Goal: Task Accomplishment & Management: Complete application form

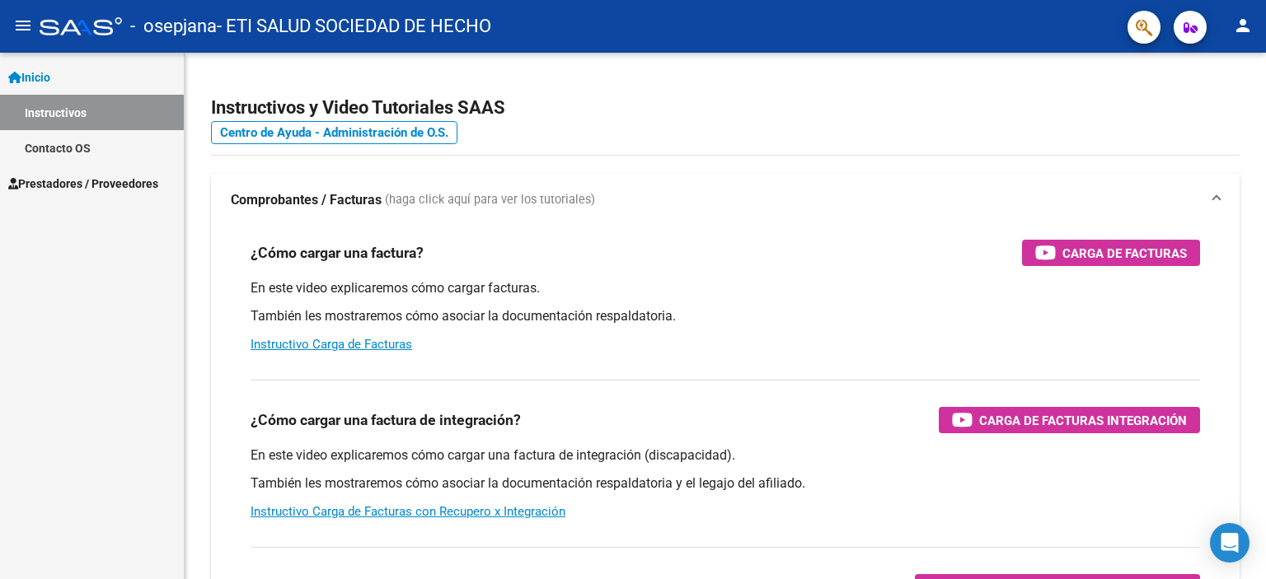
click at [48, 184] on span "Prestadores / Proveedores" at bounding box center [83, 184] width 150 height 18
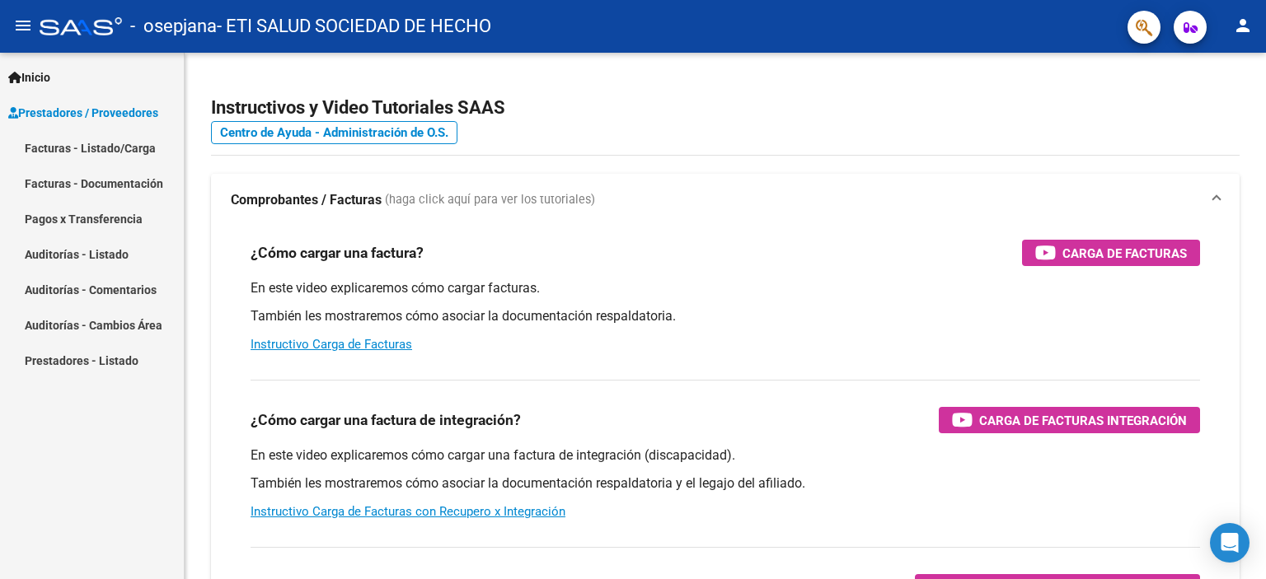
click at [79, 143] on link "Facturas - Listado/Carga" at bounding box center [92, 147] width 184 height 35
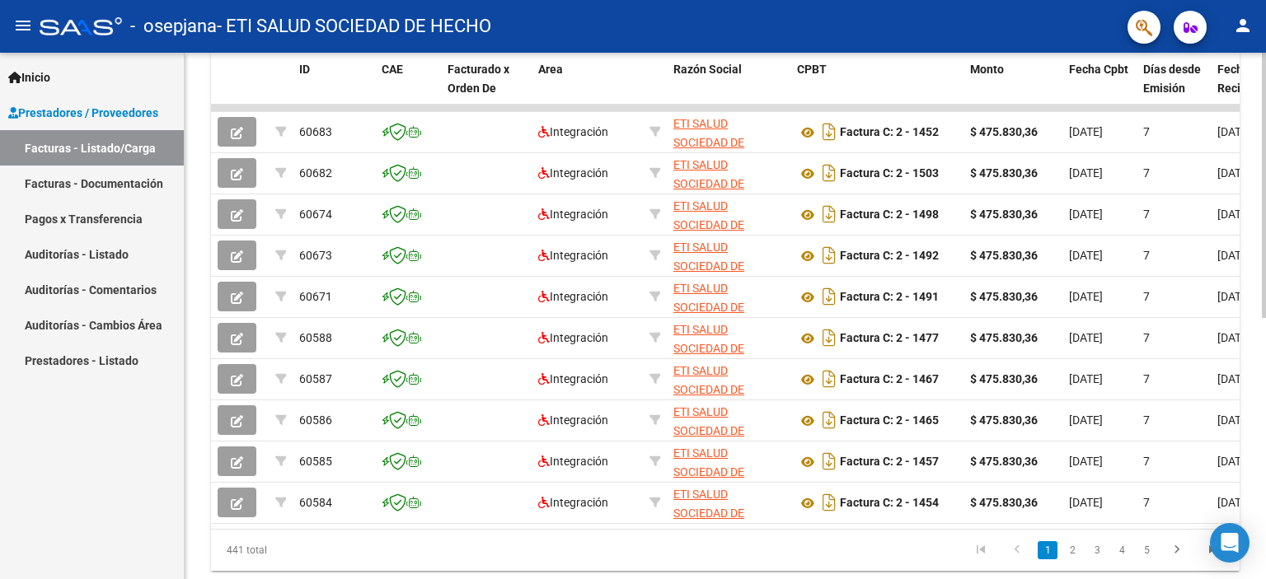
scroll to position [437, 0]
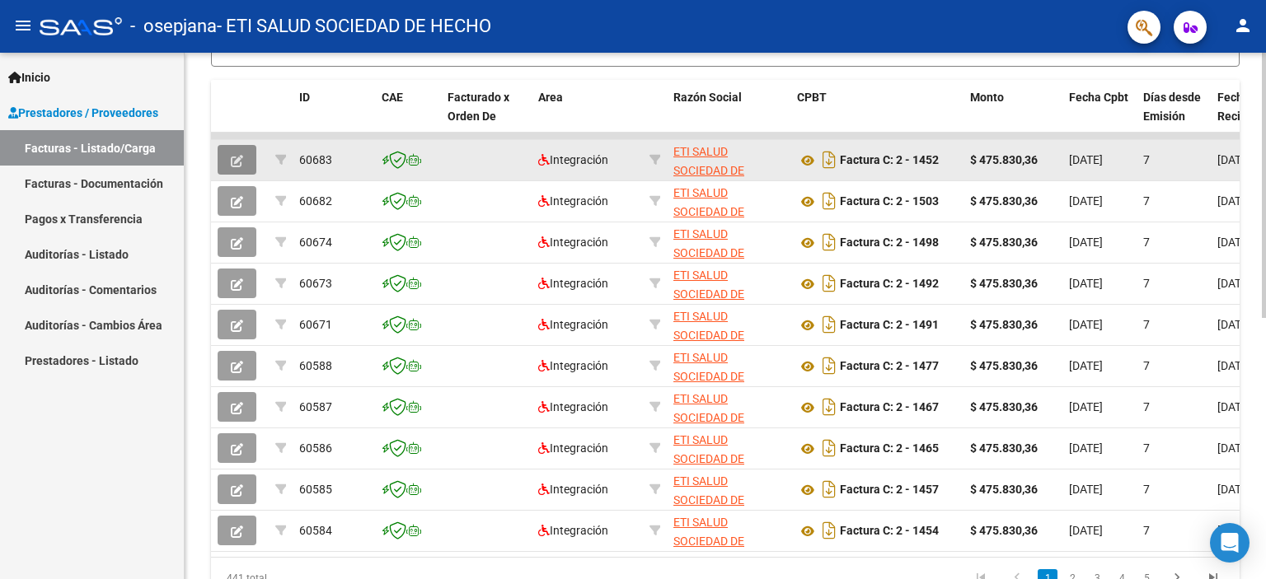
click at [237, 159] on icon "button" at bounding box center [237, 161] width 12 height 12
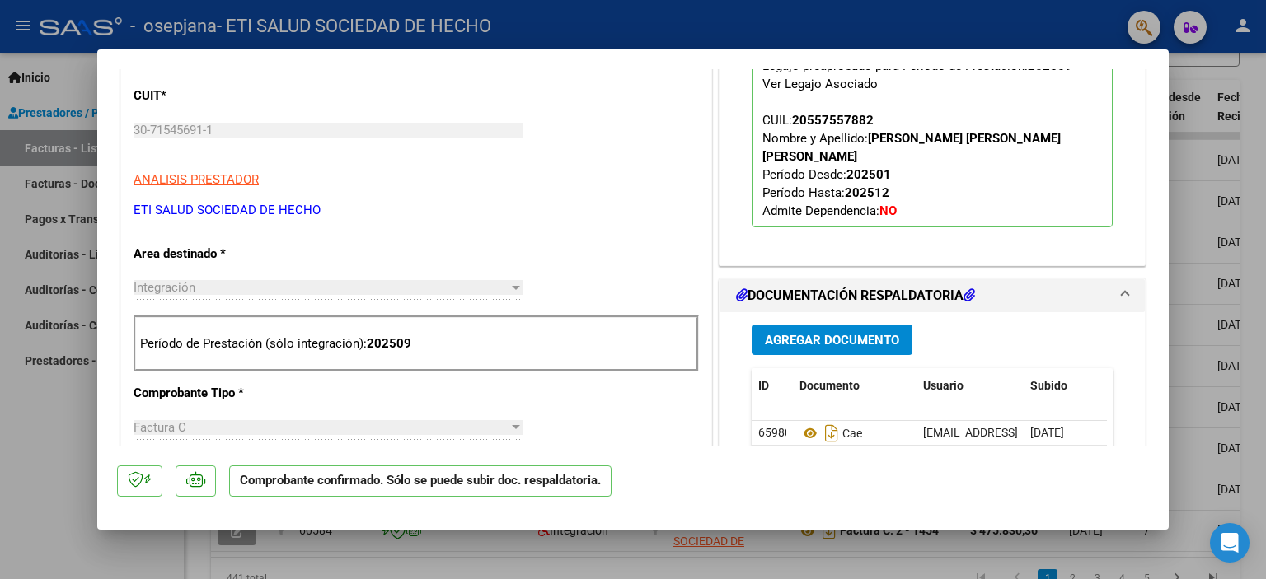
scroll to position [165, 0]
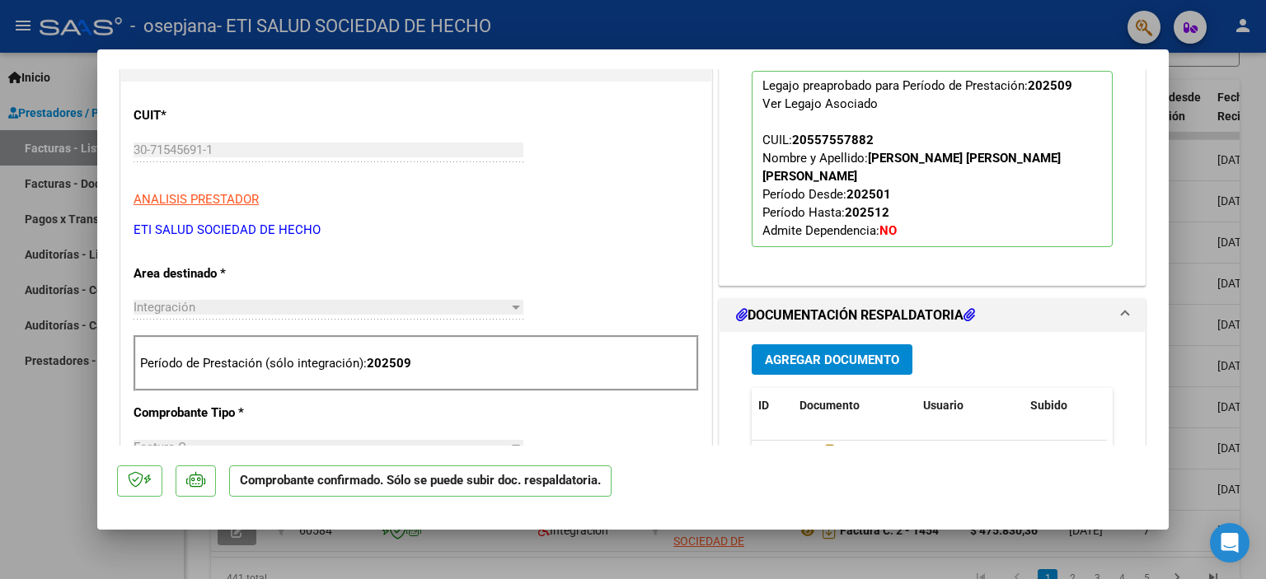
click at [795, 353] on span "Agregar Documento" at bounding box center [832, 360] width 134 height 15
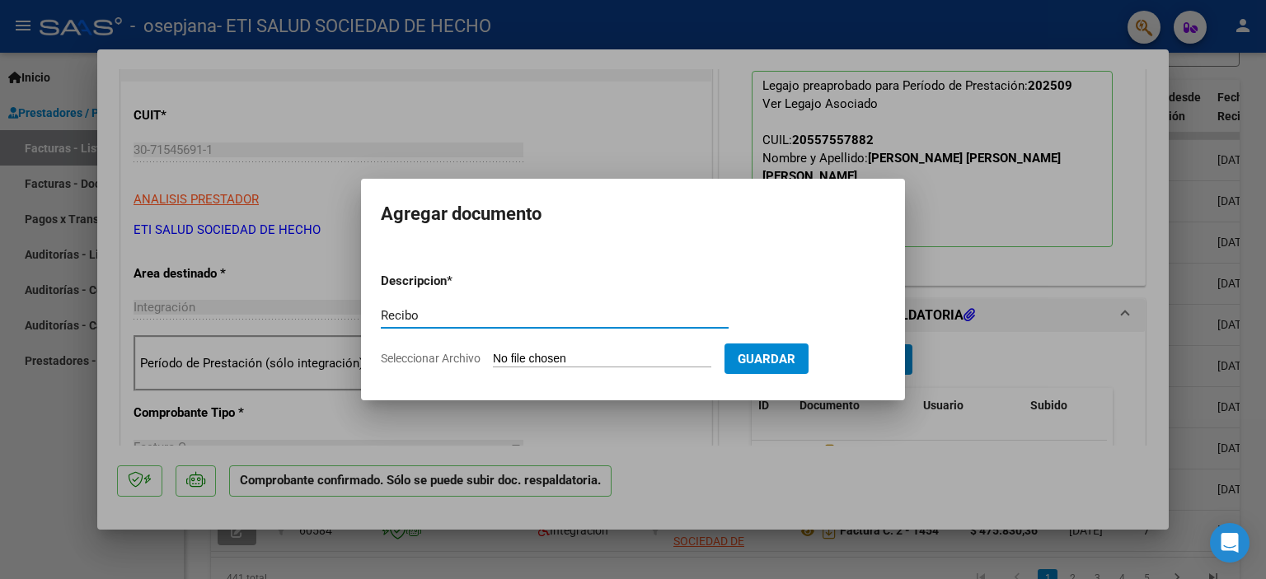
type input "Recibo"
click at [517, 359] on input "Seleccionar Archivo" at bounding box center [602, 360] width 218 height 16
type input "C:\fakepath\Recibo [DATE] Rossi.pdf"
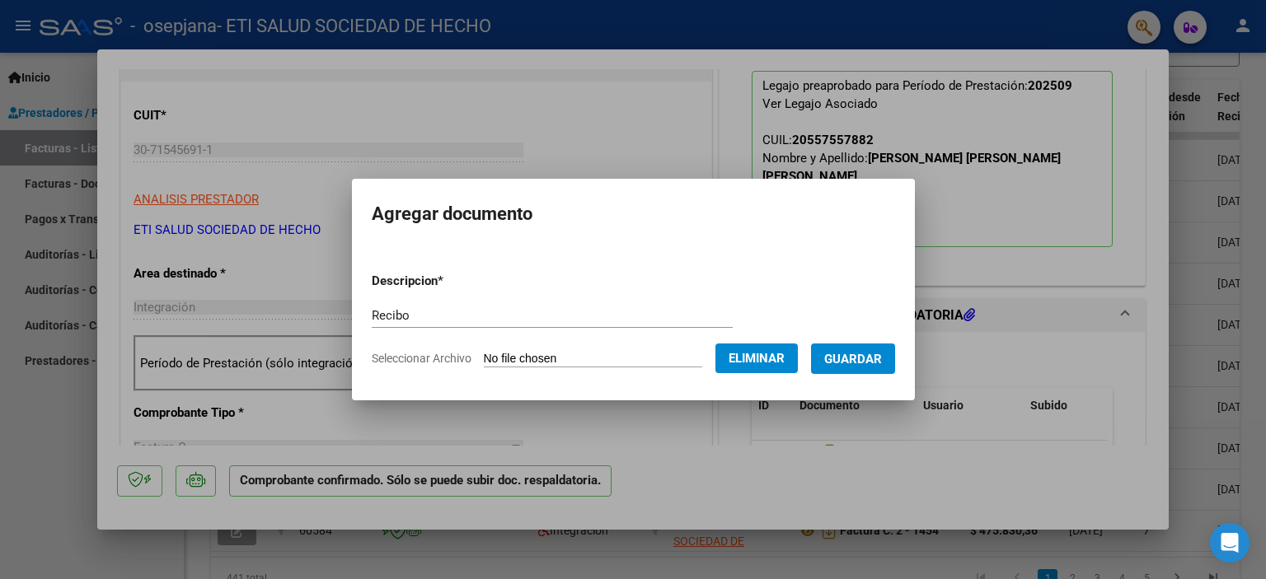
click at [874, 359] on span "Guardar" at bounding box center [853, 359] width 58 height 15
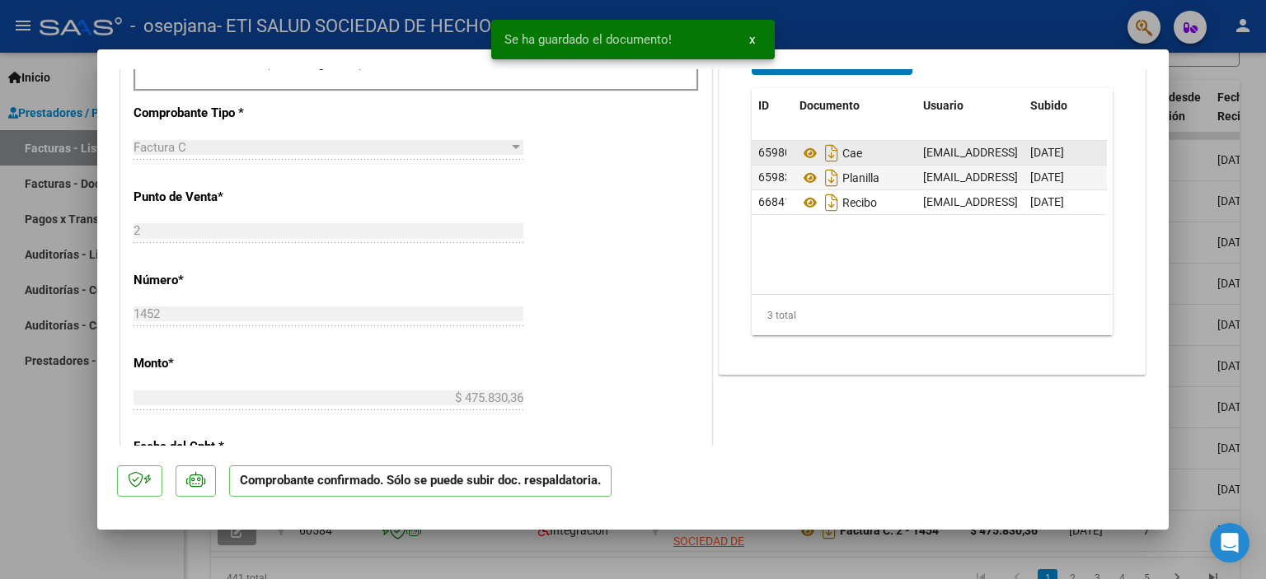
scroll to position [495, 0]
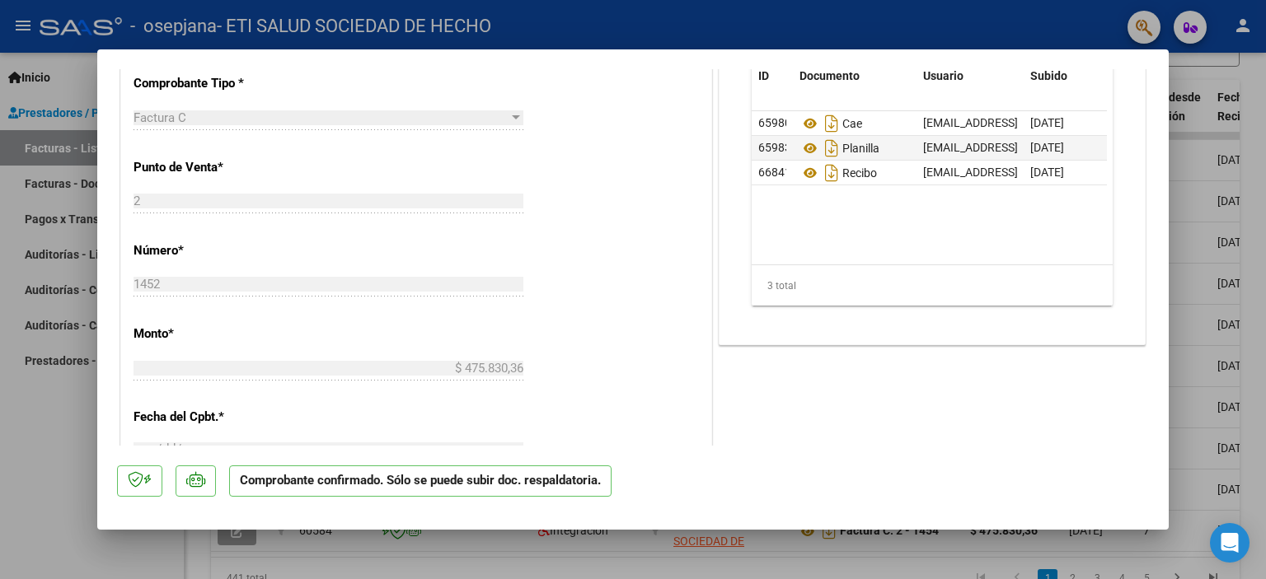
click at [1193, 167] on div at bounding box center [633, 289] width 1266 height 579
type input "$ 0,00"
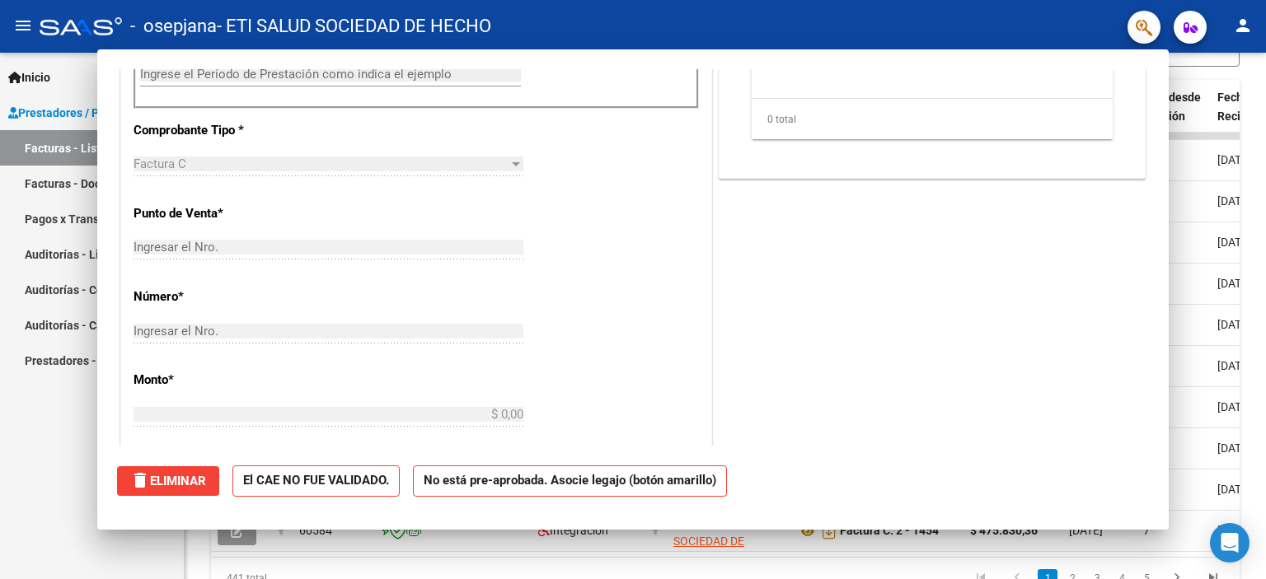
scroll to position [0, 0]
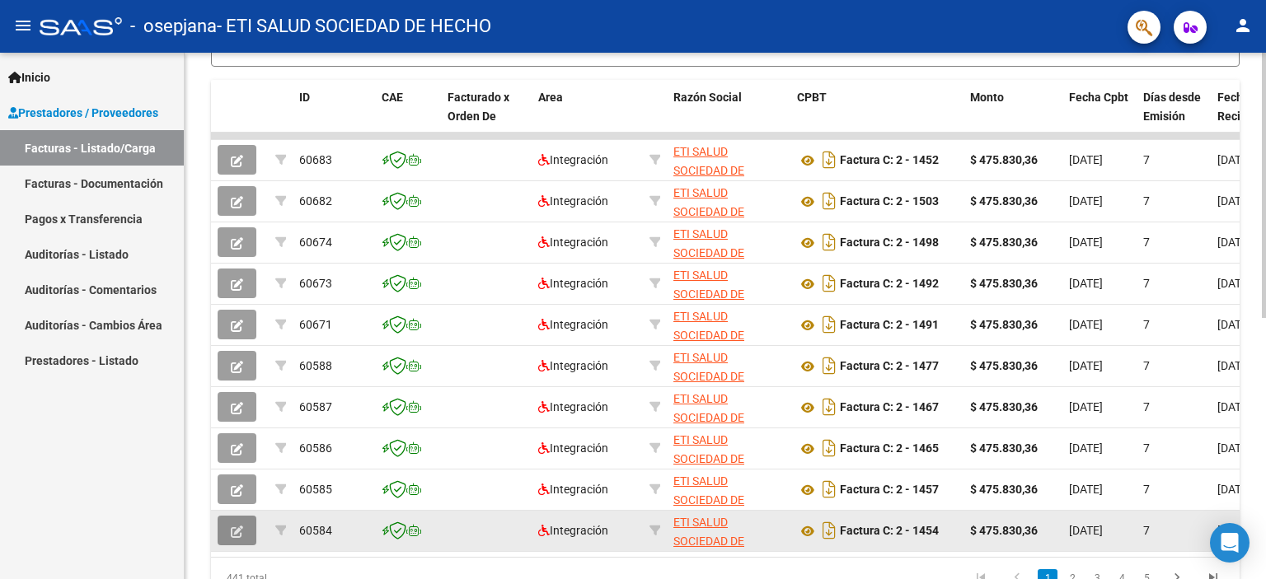
click at [240, 526] on icon "button" at bounding box center [237, 532] width 12 height 12
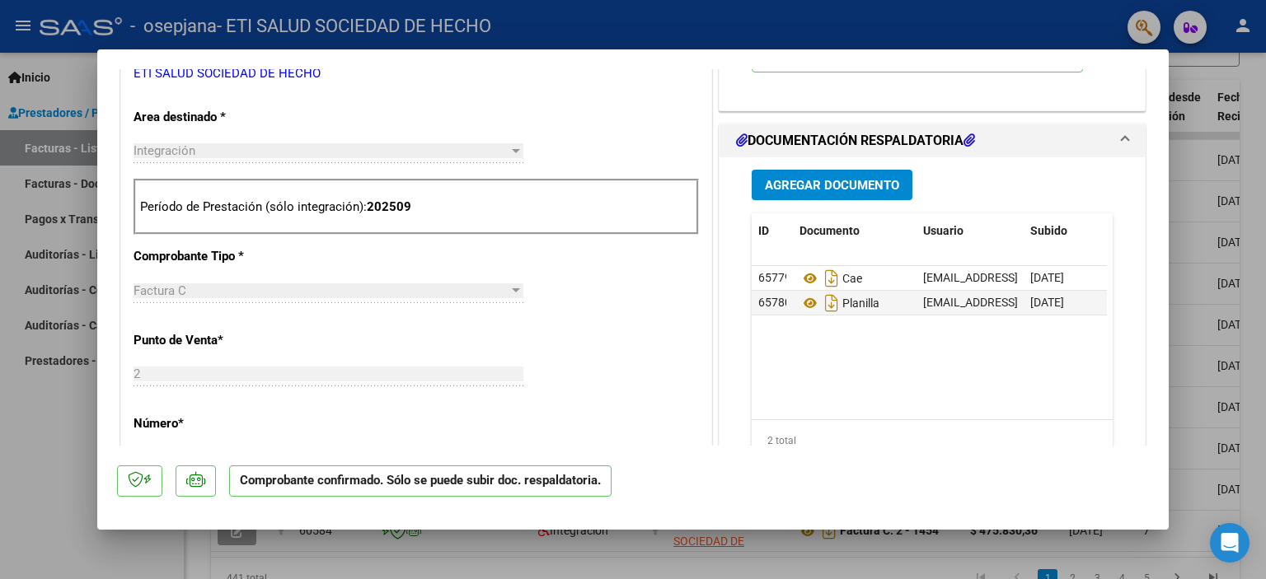
scroll to position [330, 0]
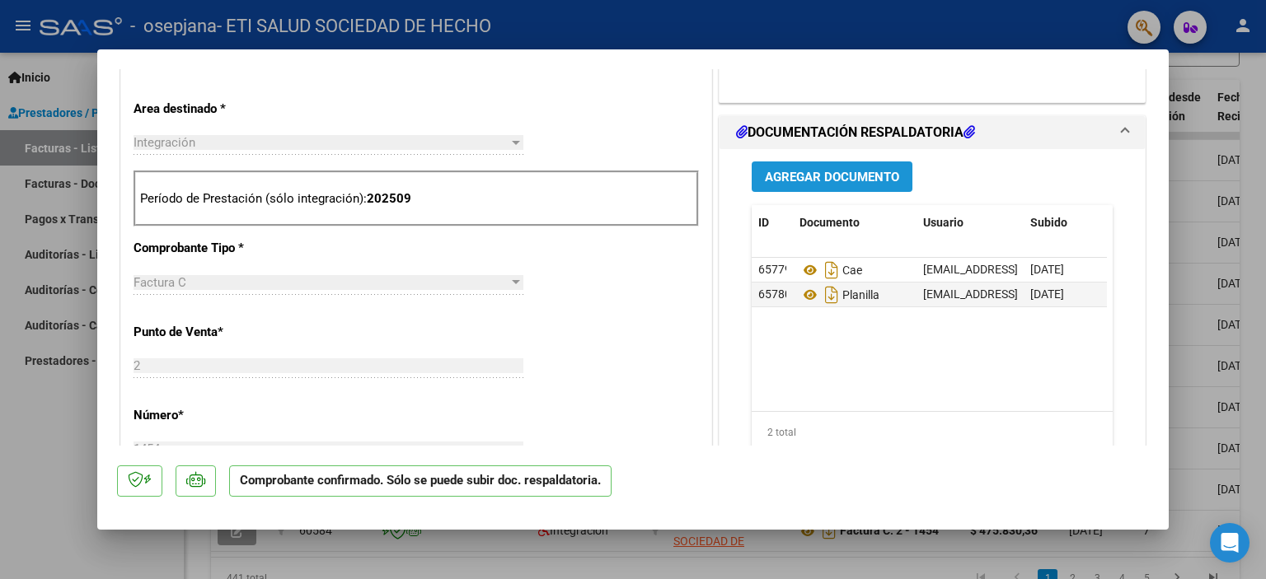
click at [814, 171] on span "Agregar Documento" at bounding box center [832, 177] width 134 height 15
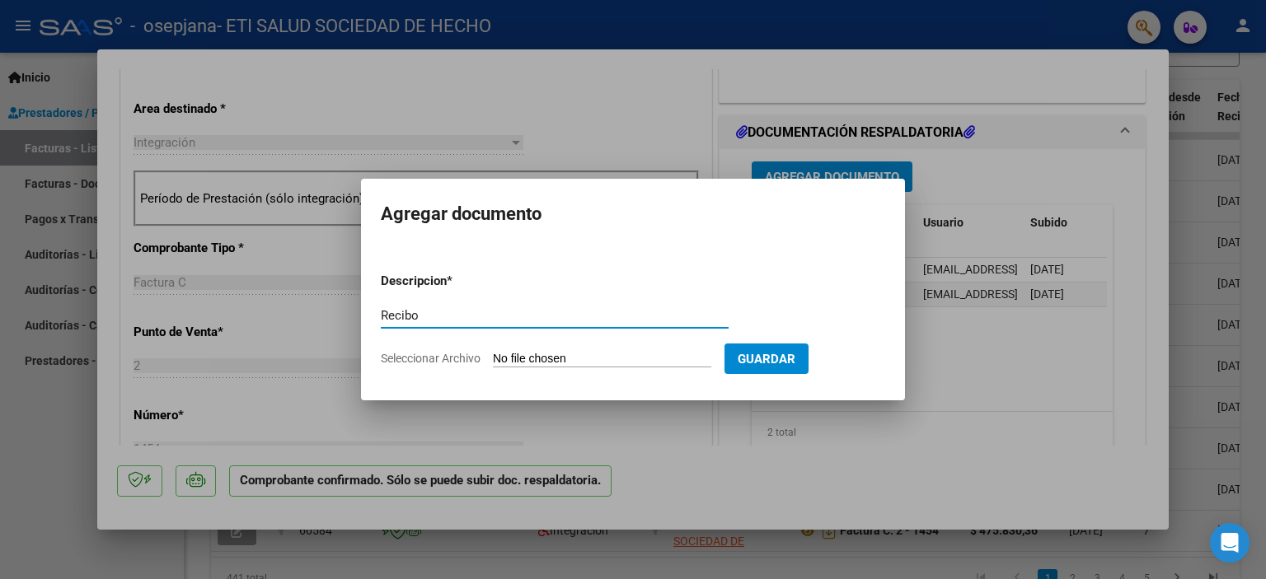
type input "Recibo"
click at [568, 359] on input "Seleccionar Archivo" at bounding box center [602, 360] width 218 height 16
type input "C:\fakepath\Recibo [DATE] Uriza.pdf"
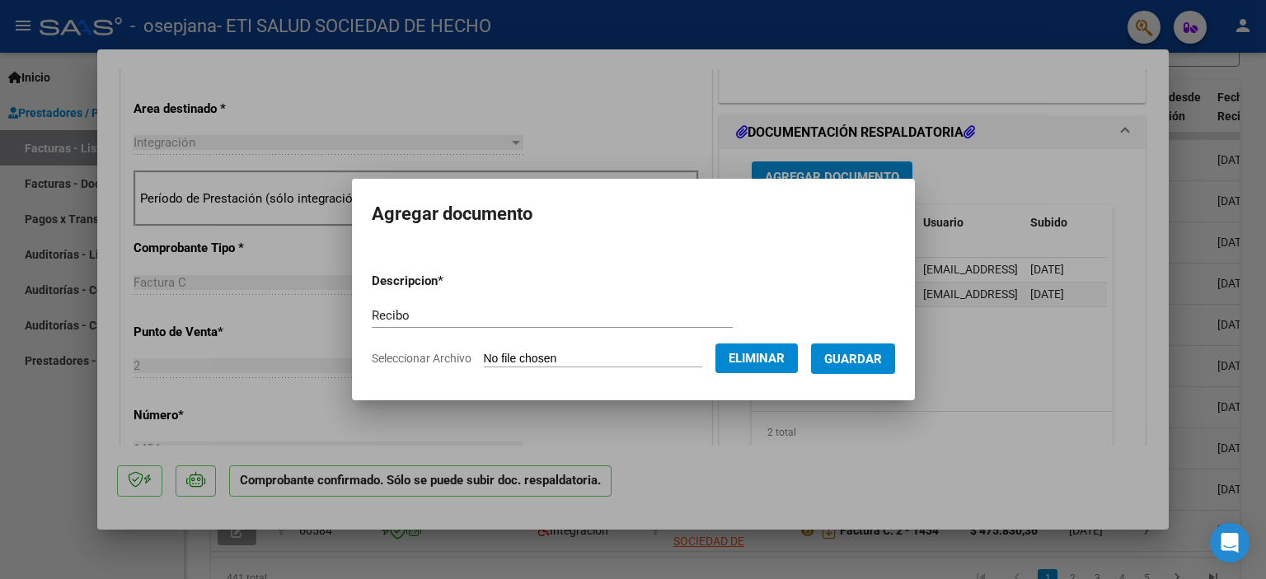
click at [870, 362] on span "Guardar" at bounding box center [853, 359] width 58 height 15
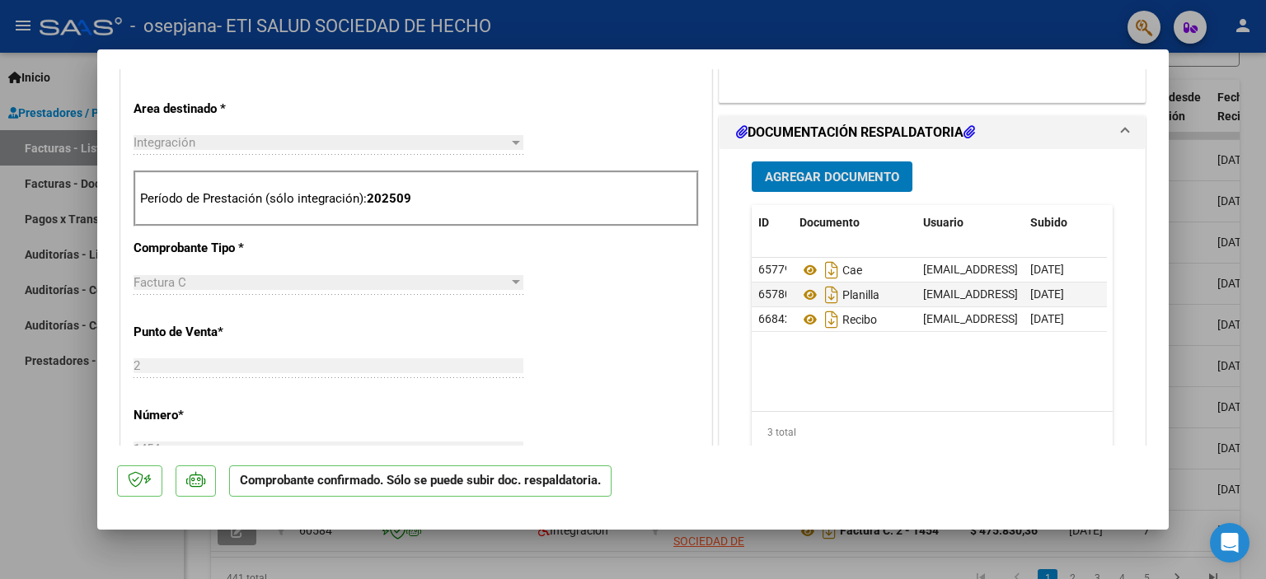
click at [1194, 170] on div at bounding box center [633, 289] width 1266 height 579
type input "$ 0,00"
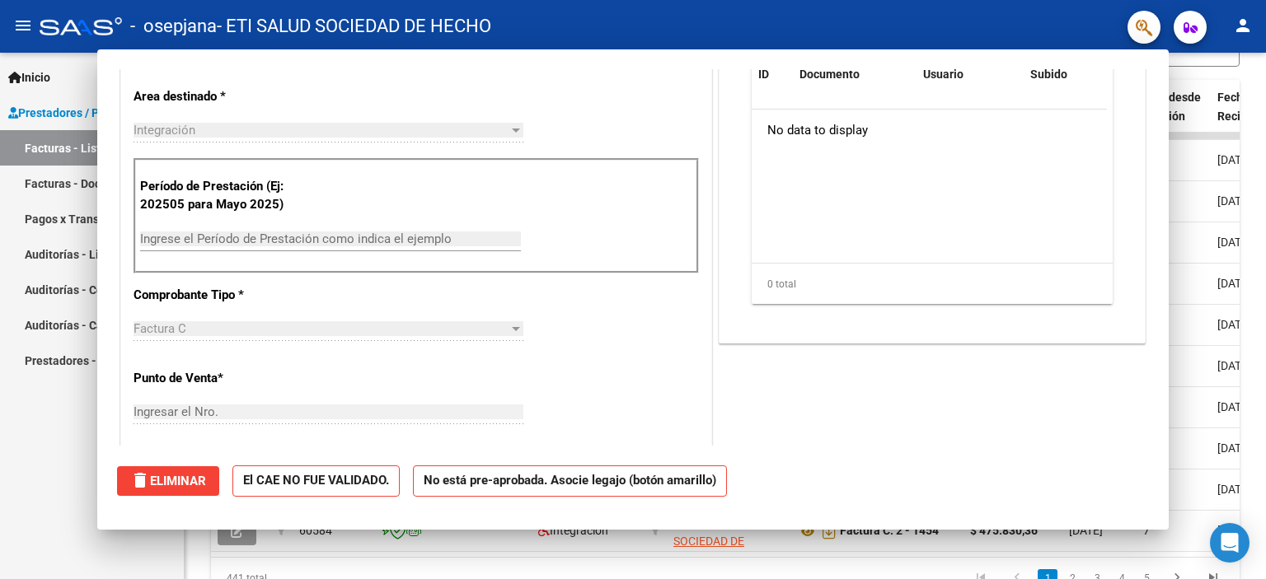
scroll to position [317, 0]
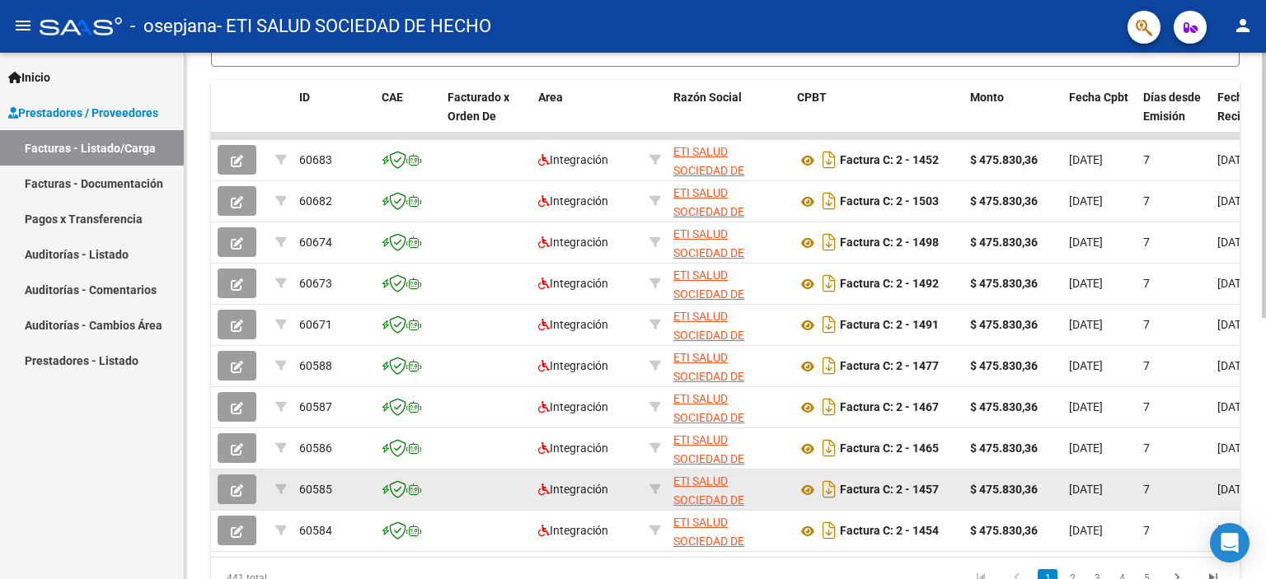
click at [231, 485] on icon "button" at bounding box center [237, 491] width 12 height 12
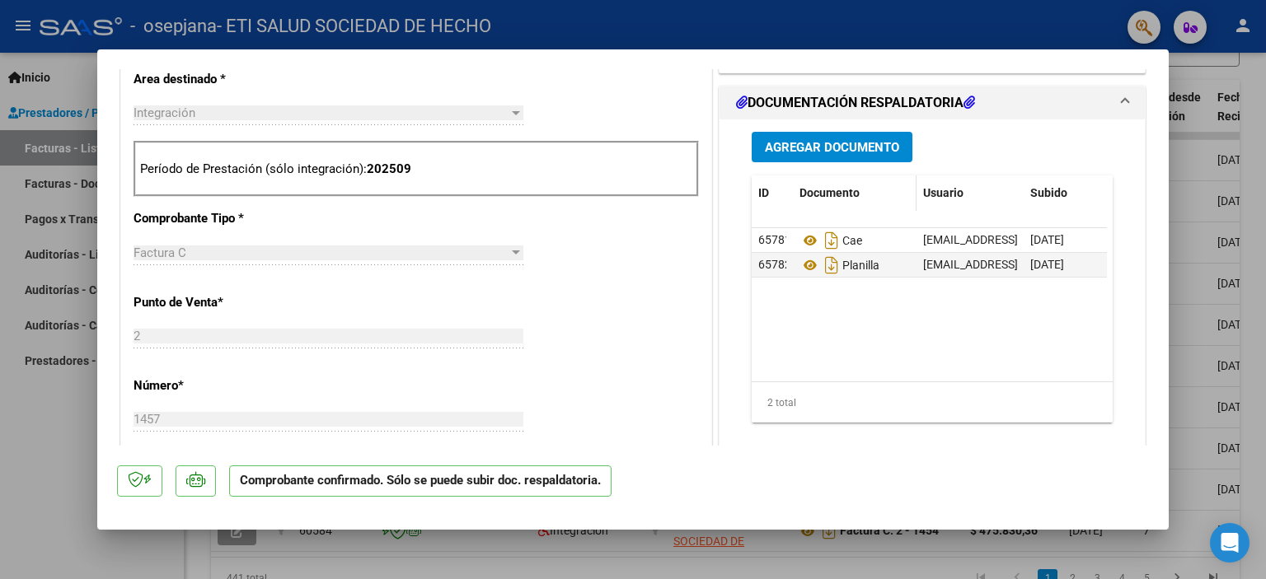
scroll to position [247, 0]
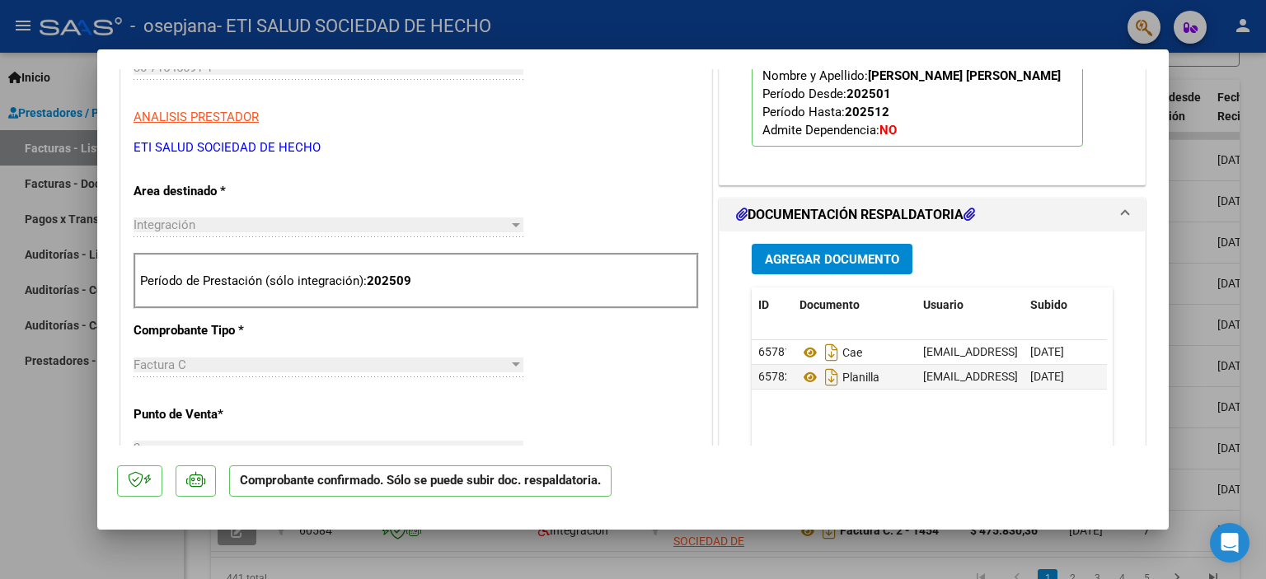
click at [830, 255] on span "Agregar Documento" at bounding box center [832, 259] width 134 height 15
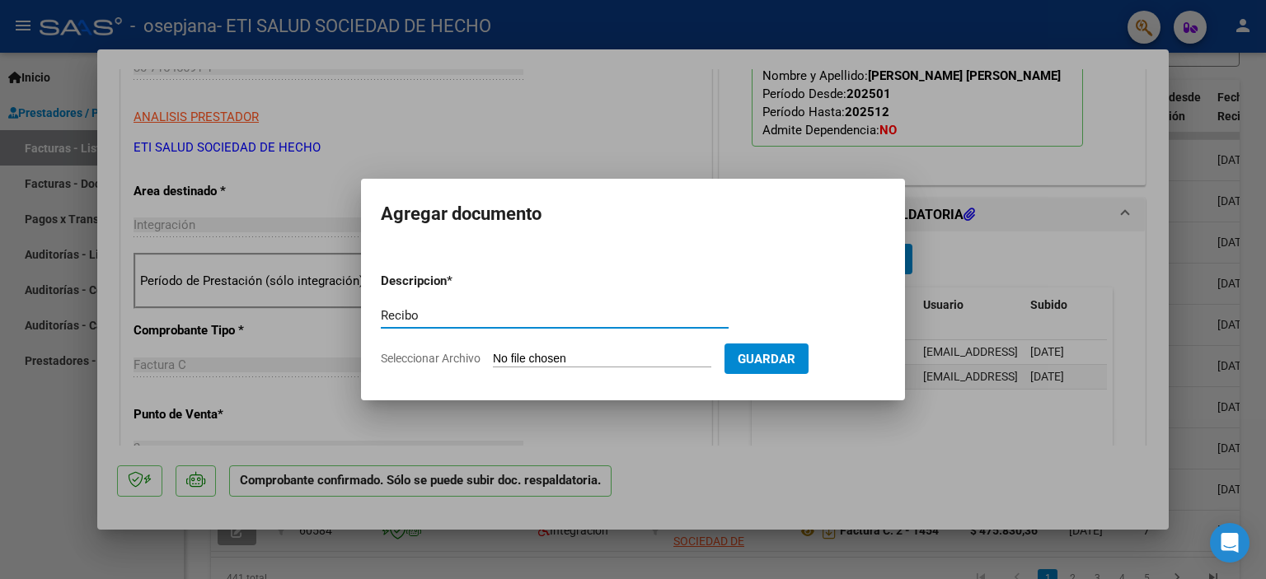
type input "Recibo"
click at [537, 360] on input "Seleccionar Archivo" at bounding box center [602, 360] width 218 height 16
type input "C:\fakepath\Recibo [DATE] B Fabrizzio.pdf"
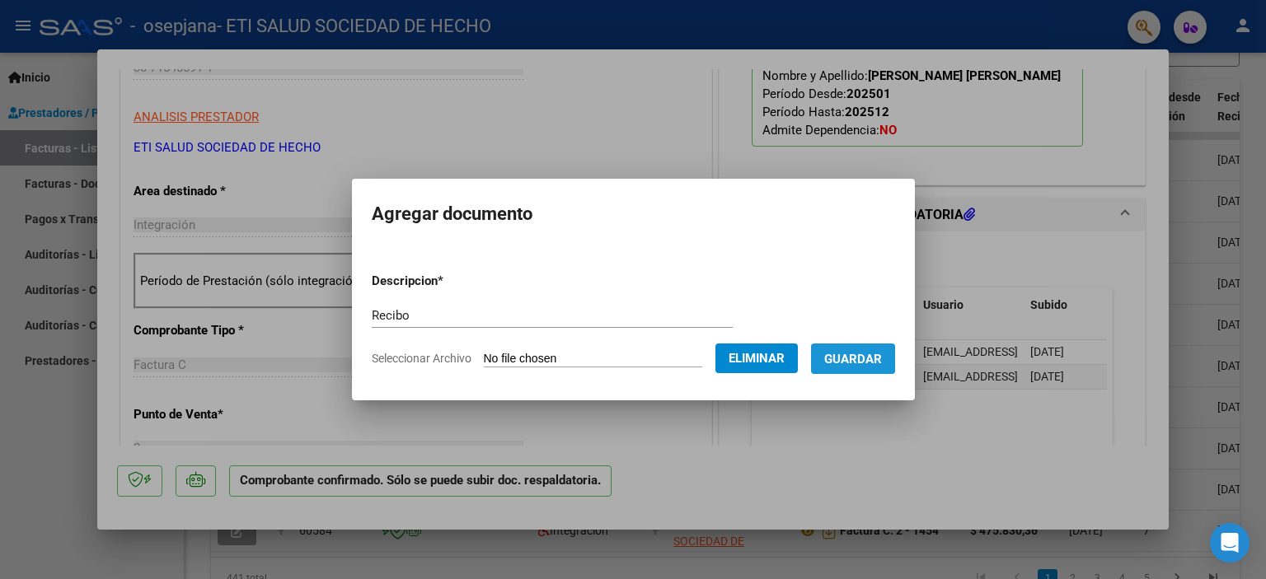
click at [856, 359] on span "Guardar" at bounding box center [853, 359] width 58 height 15
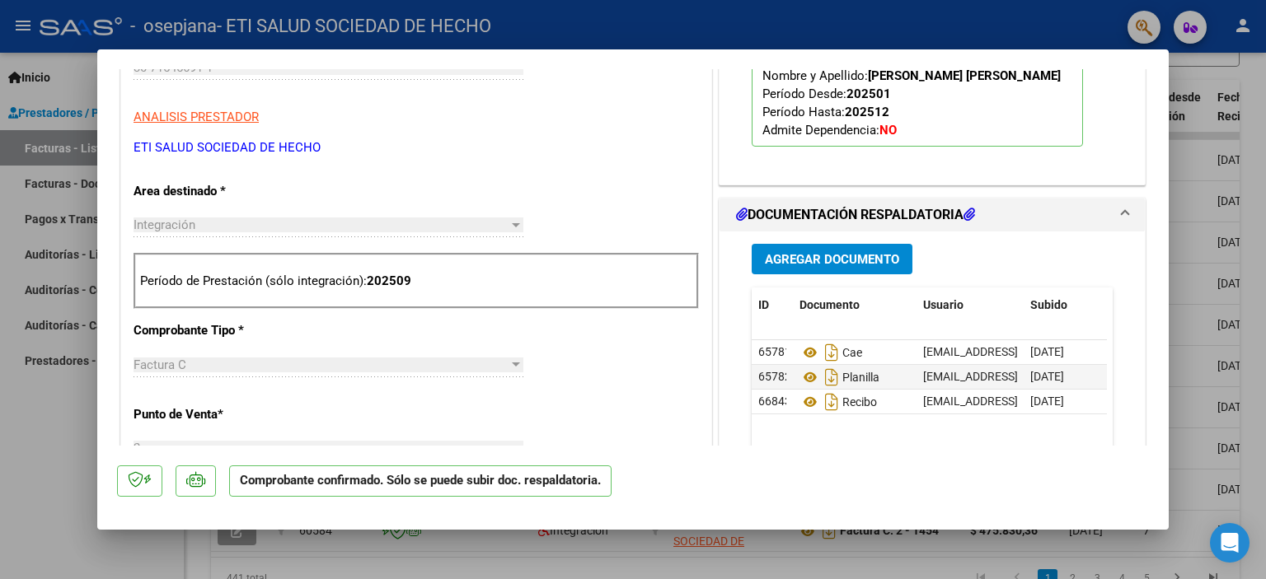
click at [1197, 299] on div at bounding box center [633, 289] width 1266 height 579
type input "$ 0,00"
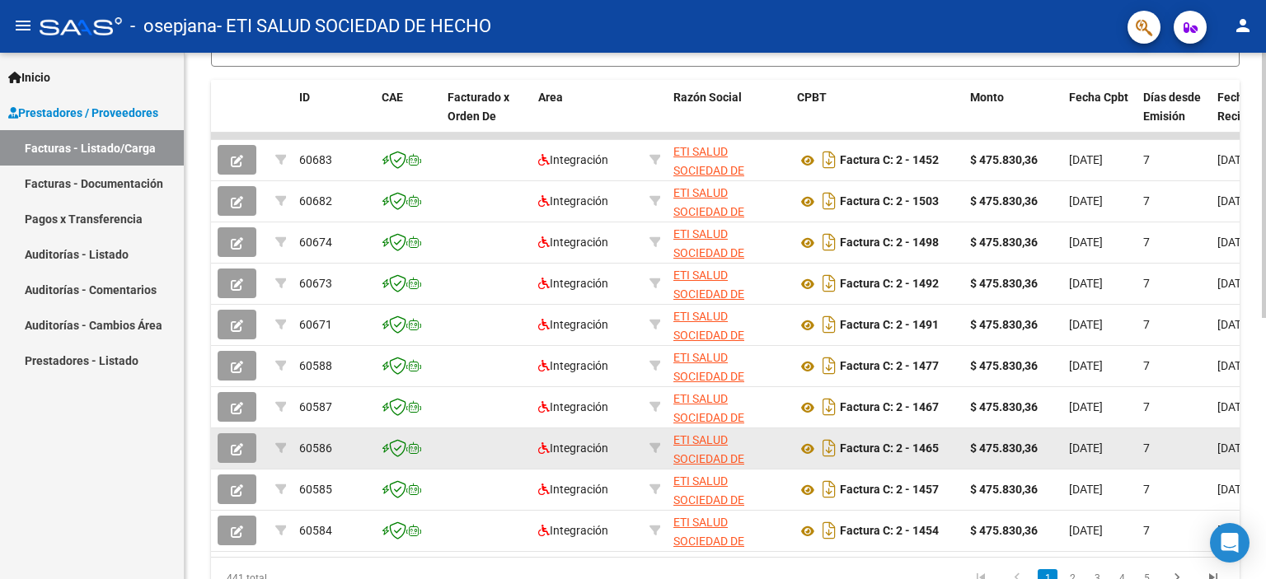
click at [230, 448] on button "button" at bounding box center [237, 449] width 39 height 30
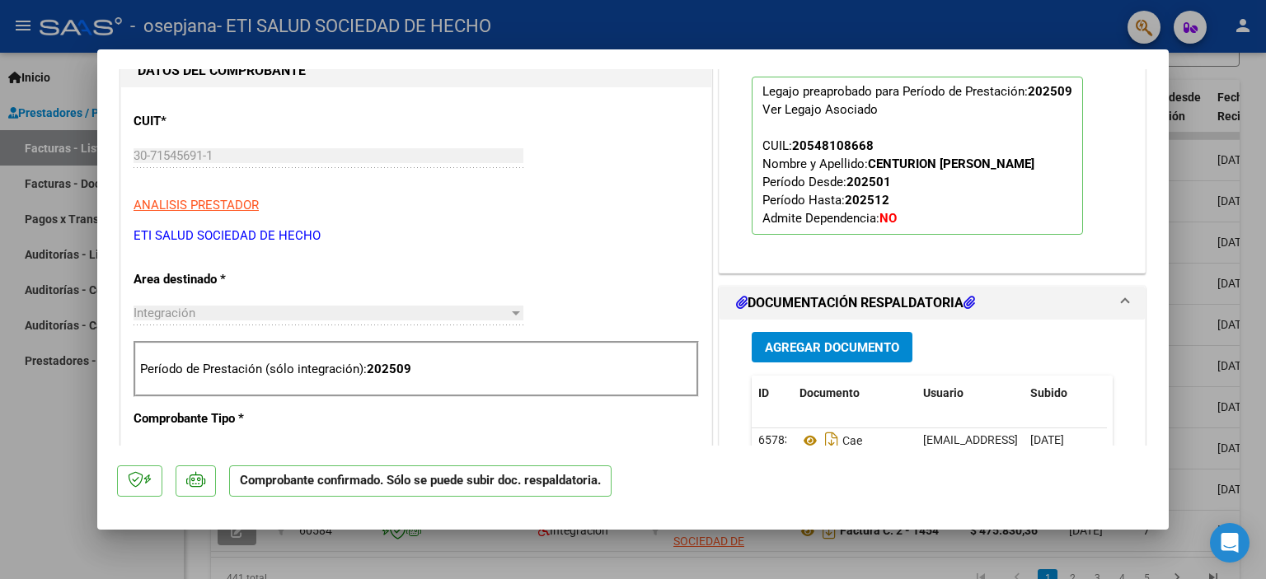
scroll to position [412, 0]
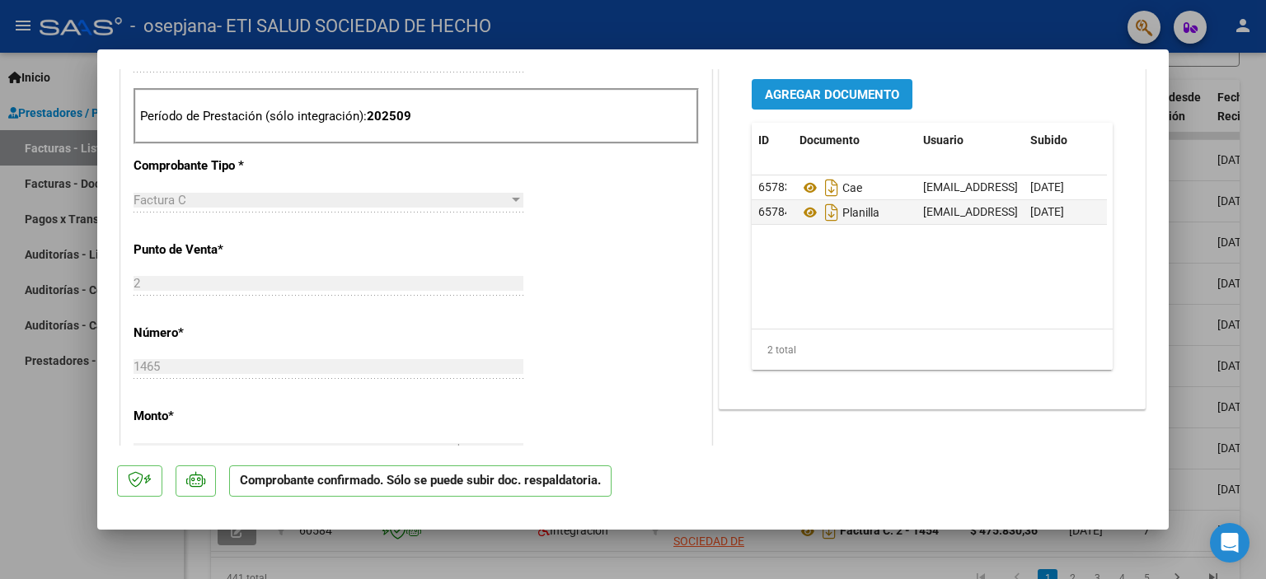
click at [814, 92] on span "Agregar Documento" at bounding box center [832, 94] width 134 height 15
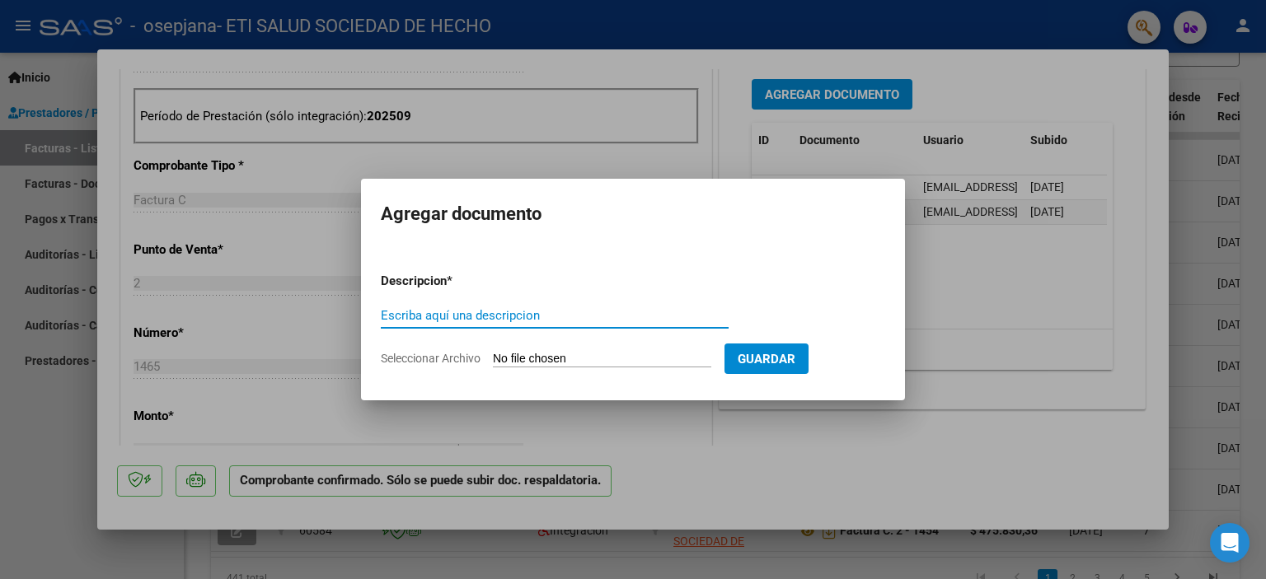
type input "T"
type input "Recibo"
click at [558, 355] on input "Seleccionar Archivo" at bounding box center [602, 360] width 218 height 16
type input "C:\fakepath\Recibo [DATE] T Centurion.pdf"
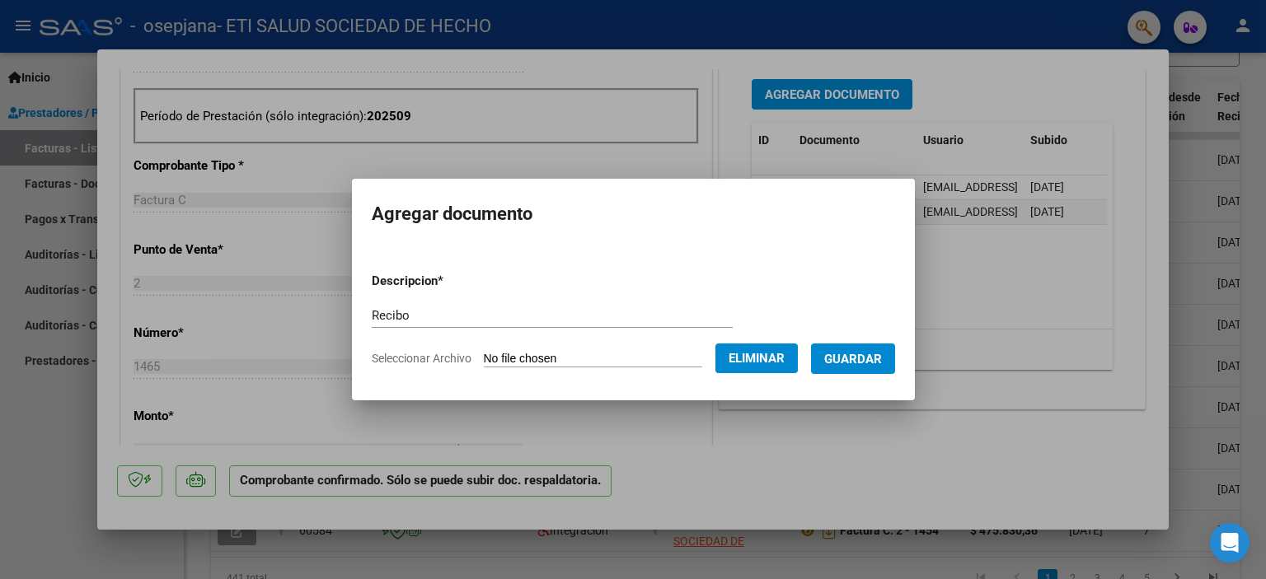
click at [857, 352] on span "Guardar" at bounding box center [853, 359] width 58 height 15
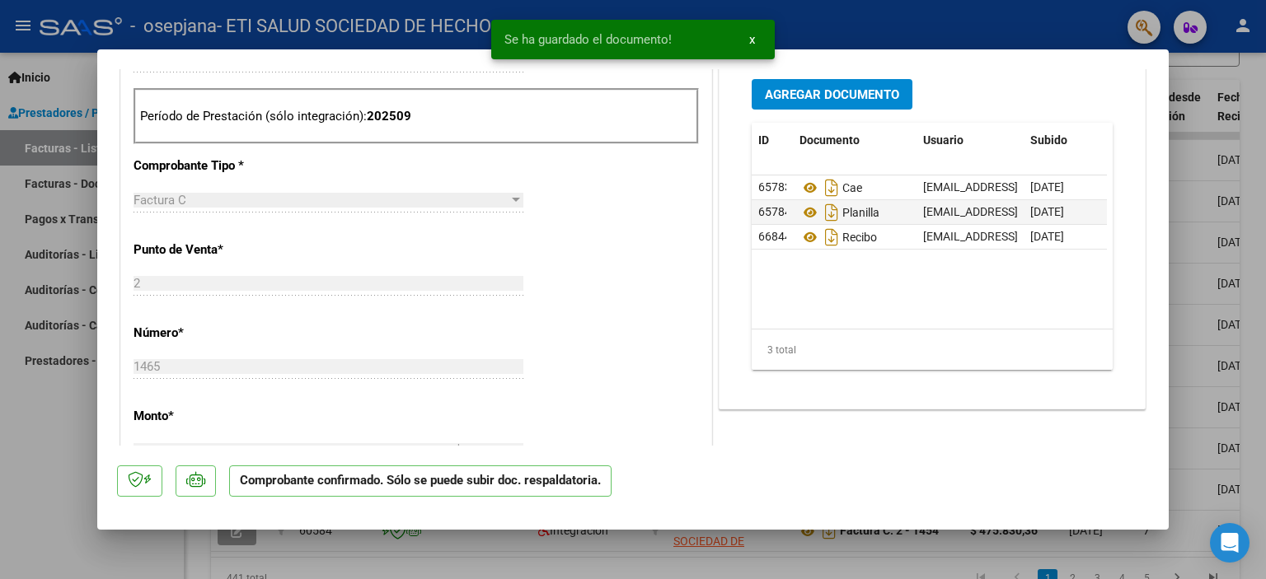
click at [1187, 311] on div at bounding box center [633, 289] width 1266 height 579
type input "$ 0,00"
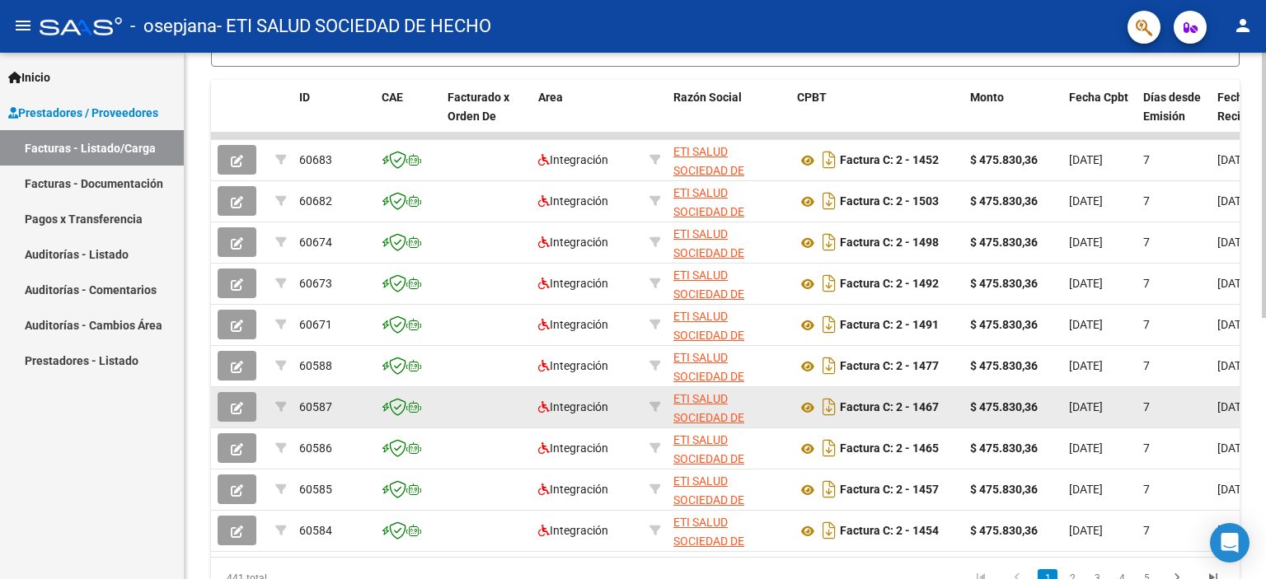
click at [250, 410] on button "button" at bounding box center [237, 407] width 39 height 30
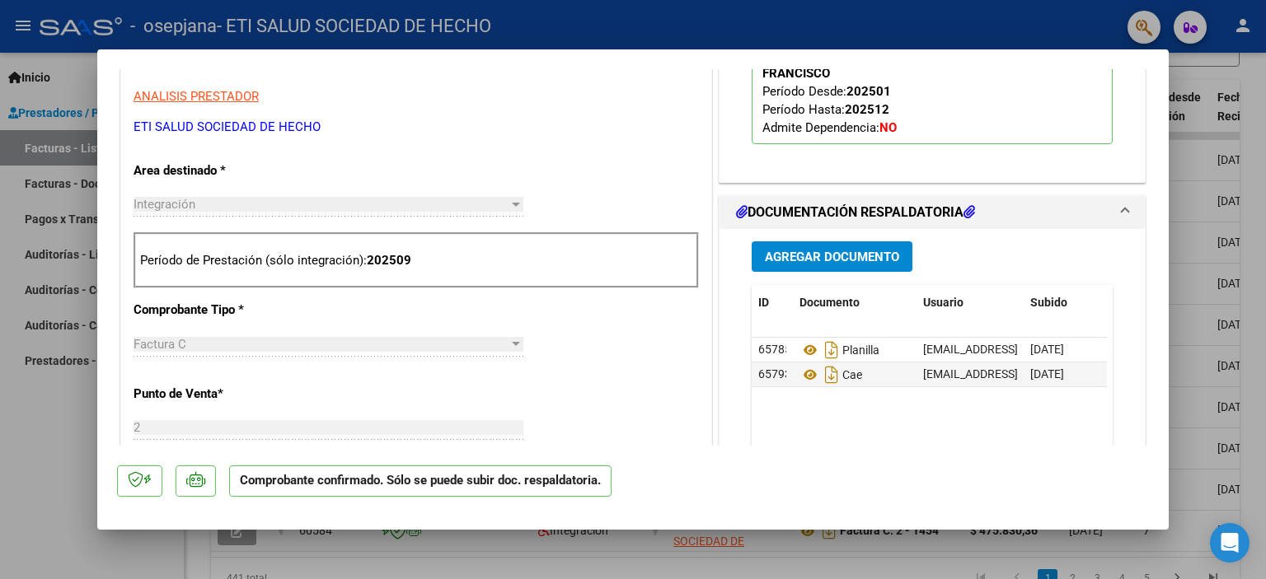
scroll to position [330, 0]
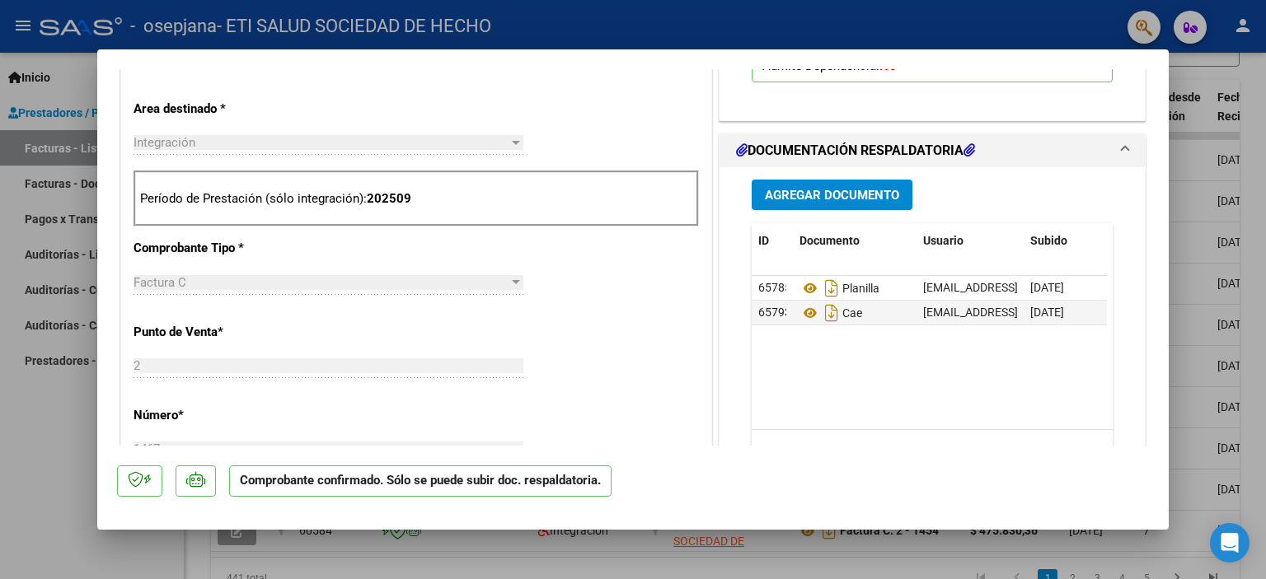
click at [829, 188] on span "Agregar Documento" at bounding box center [832, 195] width 134 height 15
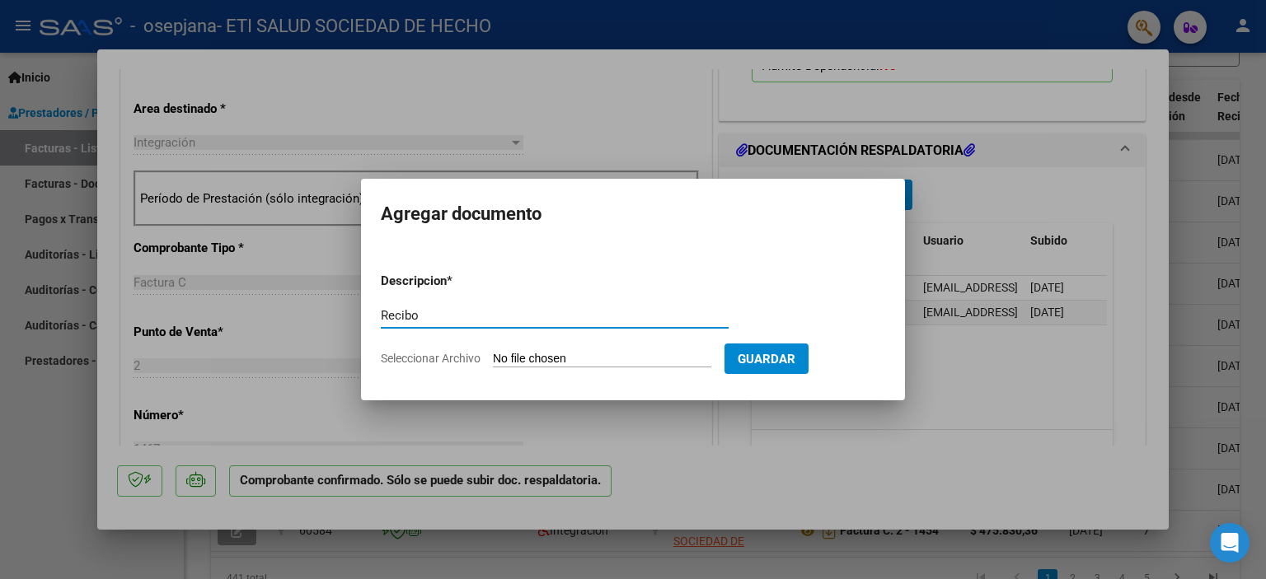
type input "Recibo"
click at [556, 362] on input "Seleccionar Archivo" at bounding box center [602, 360] width 218 height 16
type input "C:\fakepath\Recibo [DATE] [PERSON_NAME].pdf"
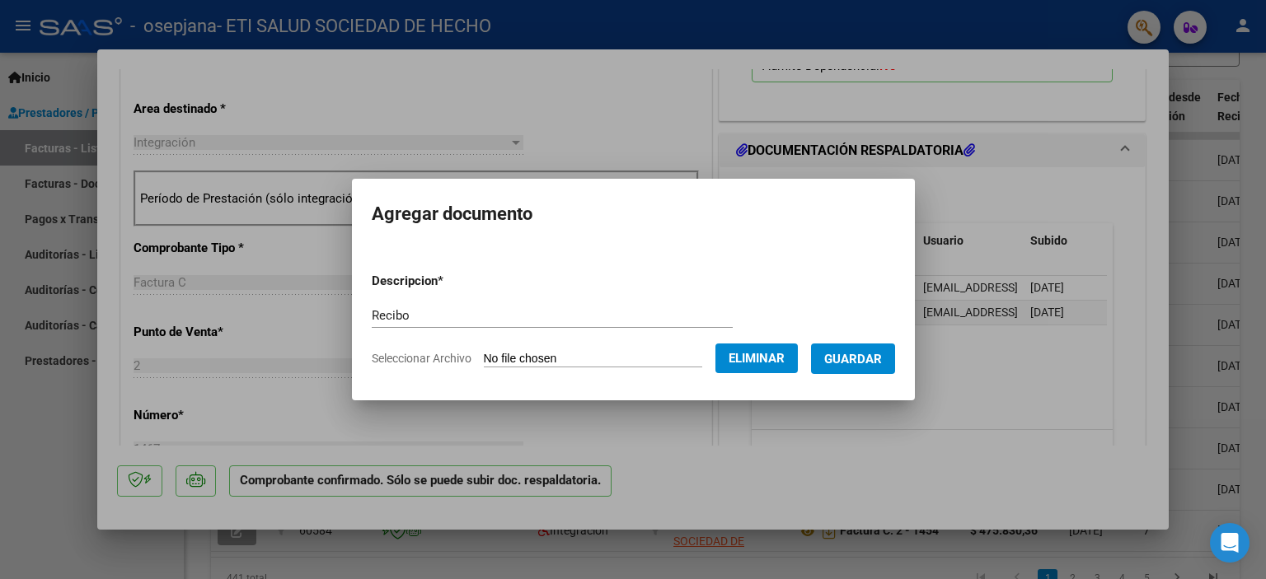
click at [862, 354] on span "Guardar" at bounding box center [853, 359] width 58 height 15
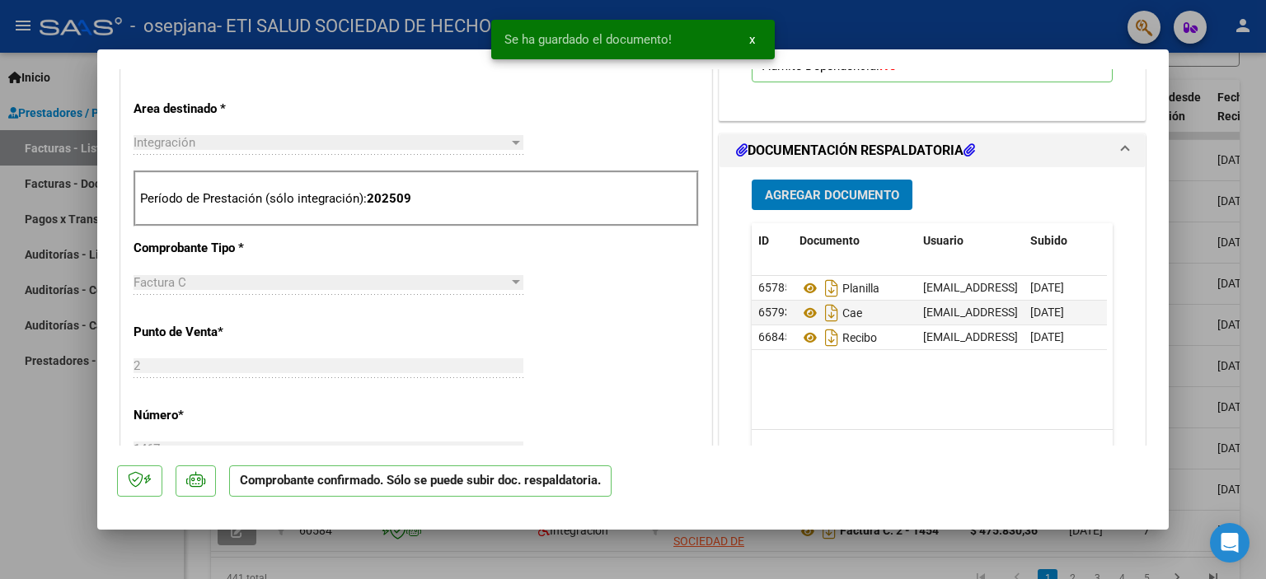
click at [1204, 306] on div at bounding box center [633, 289] width 1266 height 579
type input "$ 0,00"
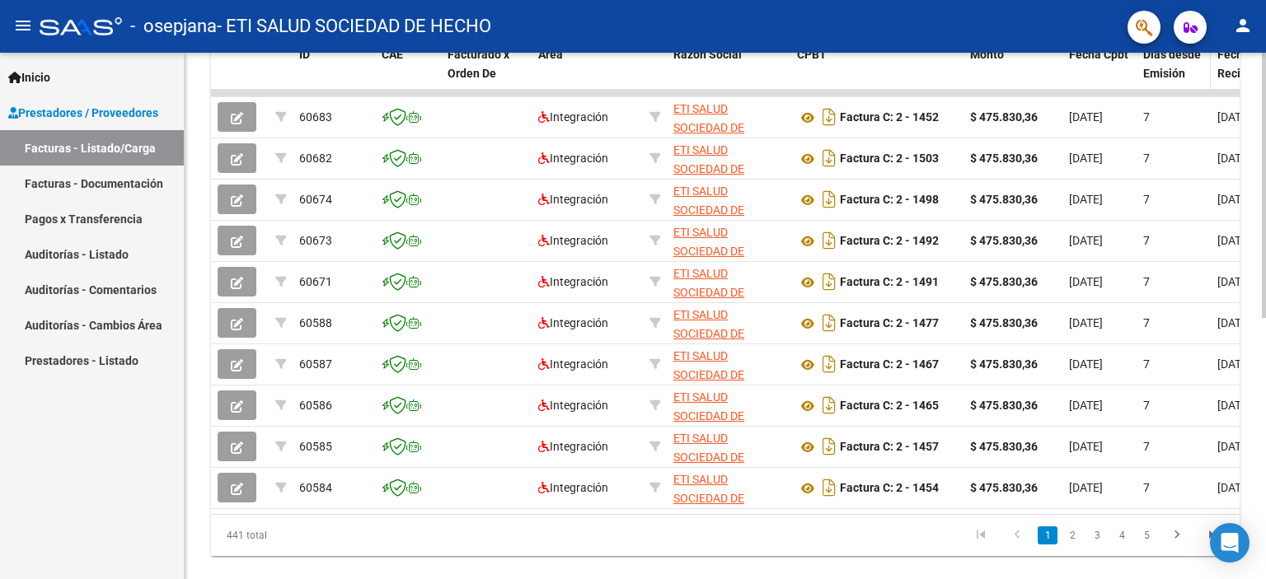
scroll to position [519, 0]
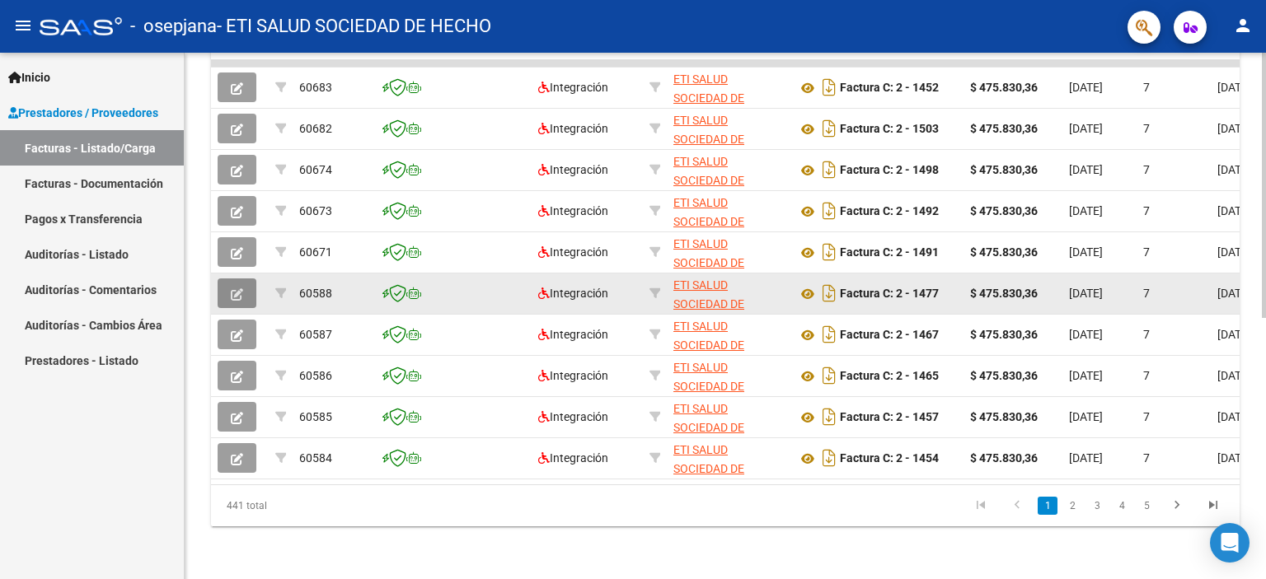
click at [244, 279] on button "button" at bounding box center [237, 294] width 39 height 30
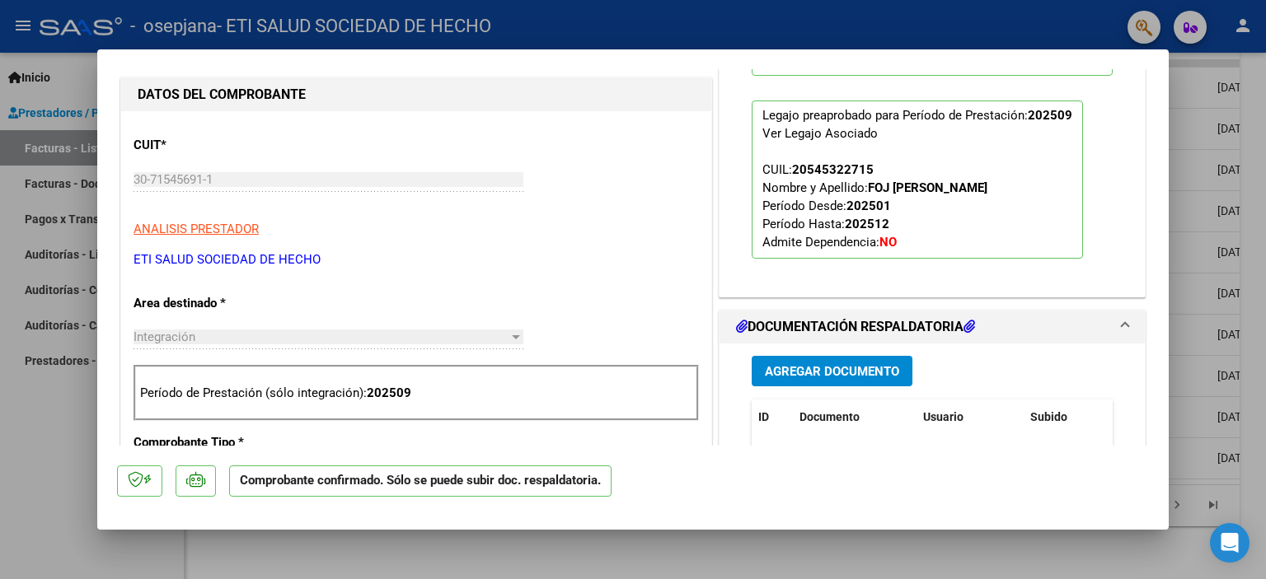
scroll to position [330, 0]
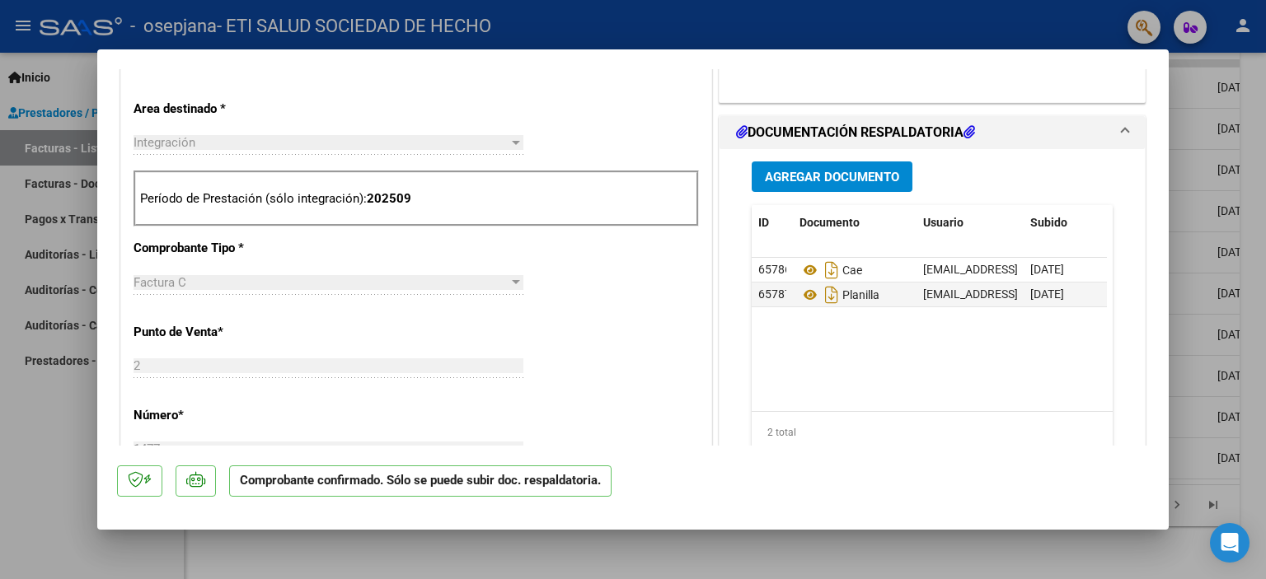
click at [870, 180] on span "Agregar Documento" at bounding box center [832, 177] width 134 height 15
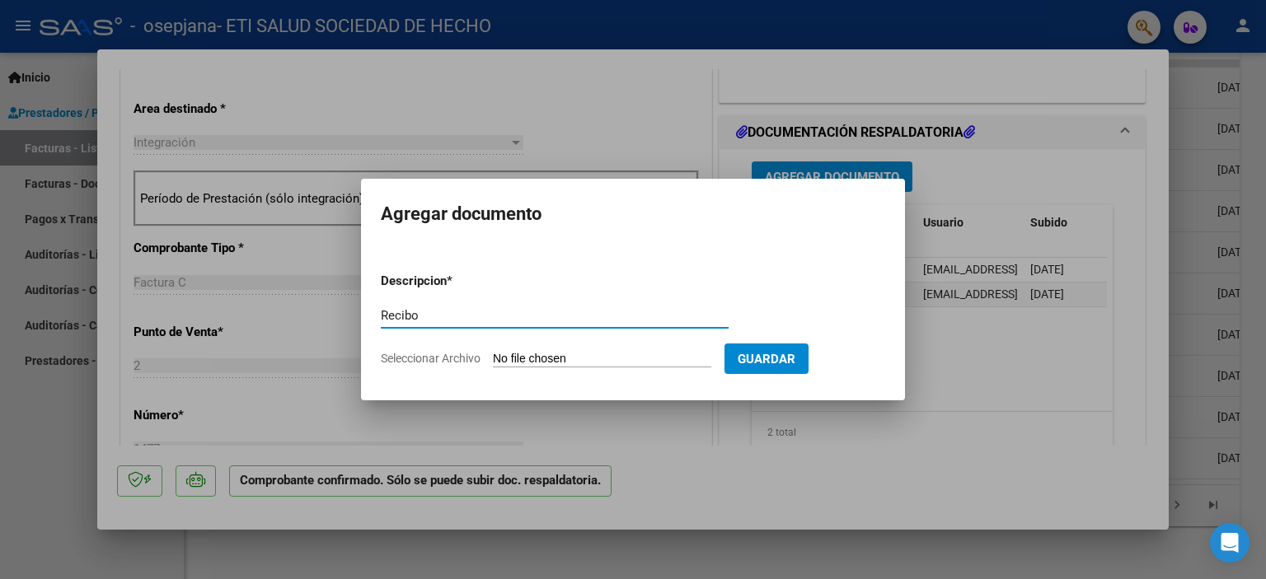
type input "Recibo"
click at [628, 359] on input "Seleccionar Archivo" at bounding box center [602, 360] width 218 height 16
type input "C:\fakepath\Recibo [DATE] F Foj.pdf"
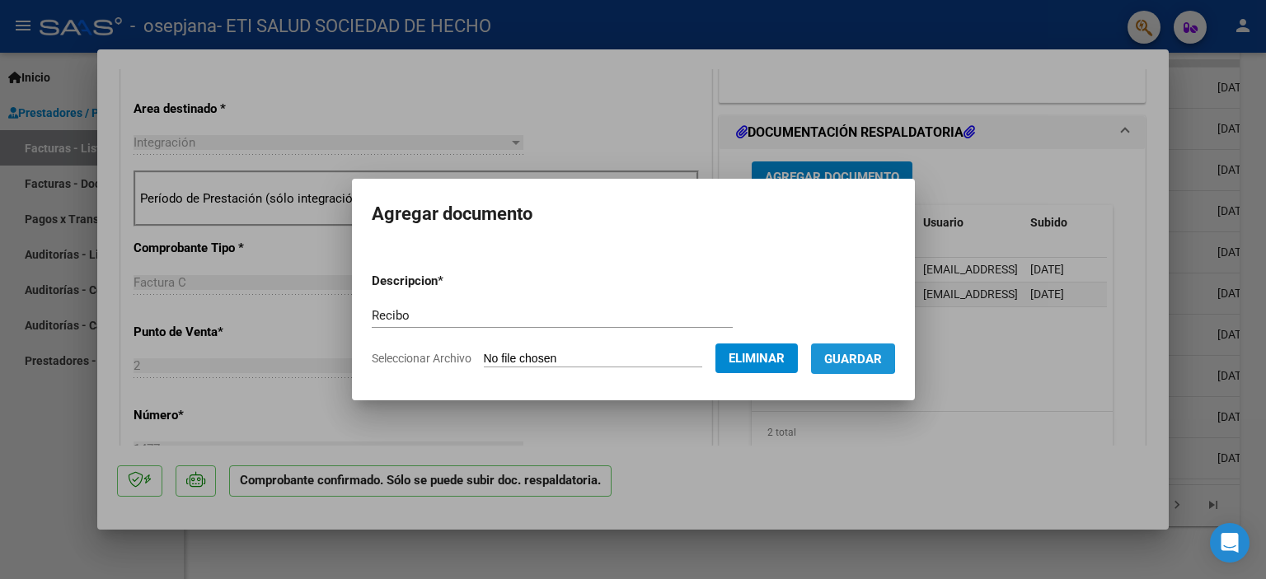
click at [854, 355] on span "Guardar" at bounding box center [853, 359] width 58 height 15
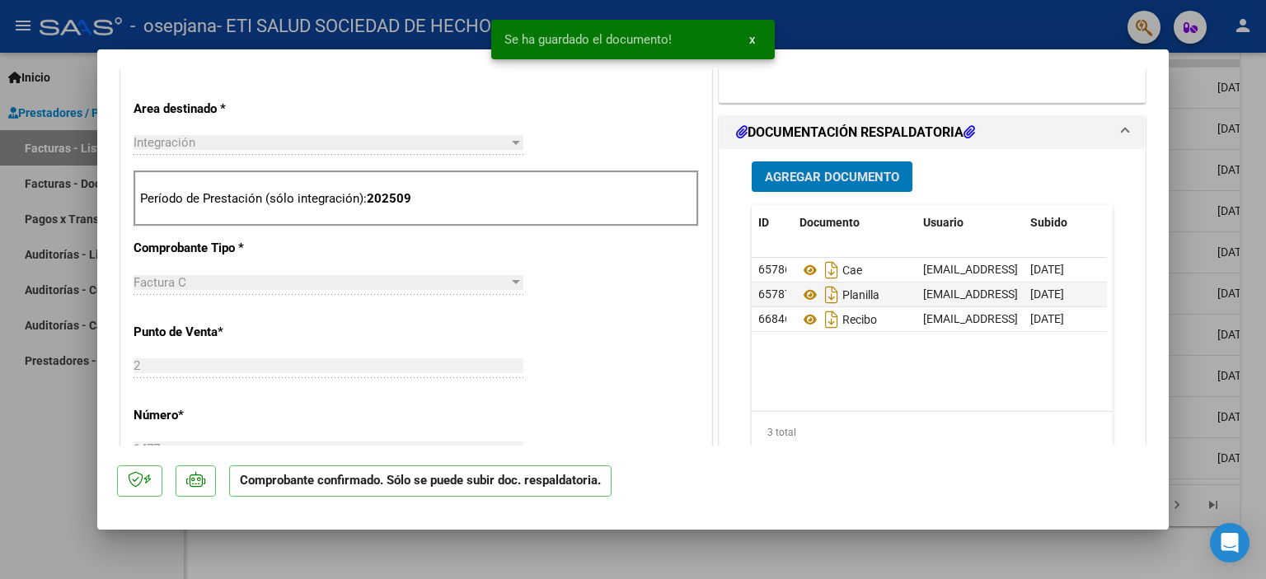
click at [1202, 314] on div at bounding box center [633, 289] width 1266 height 579
type input "$ 0,00"
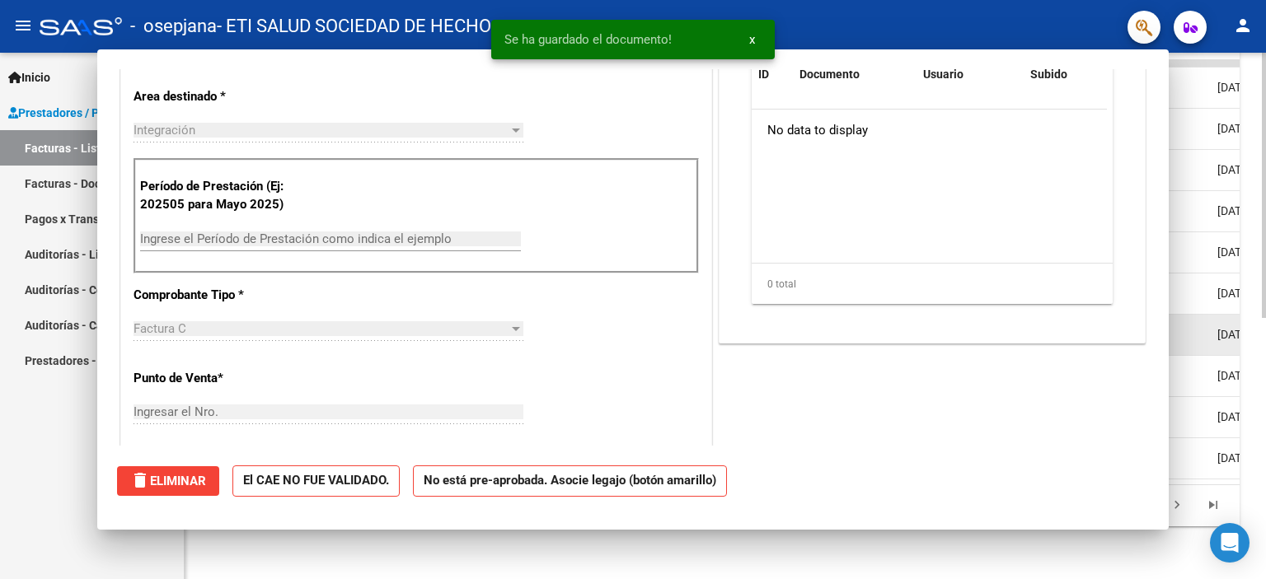
scroll to position [317, 0]
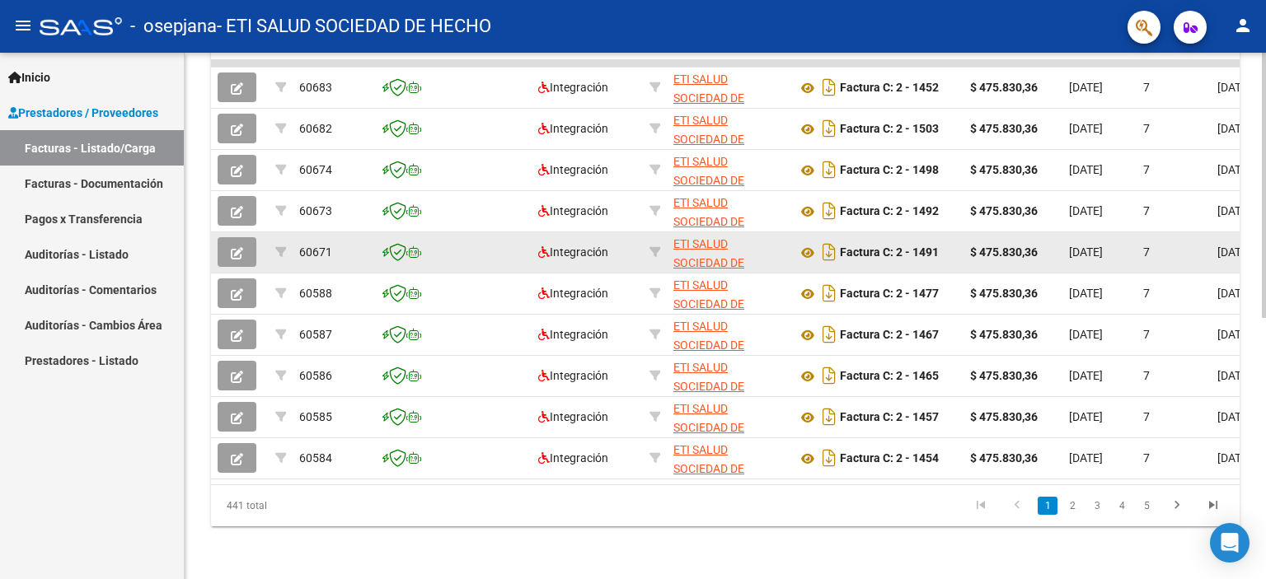
click at [236, 247] on icon "button" at bounding box center [237, 253] width 12 height 12
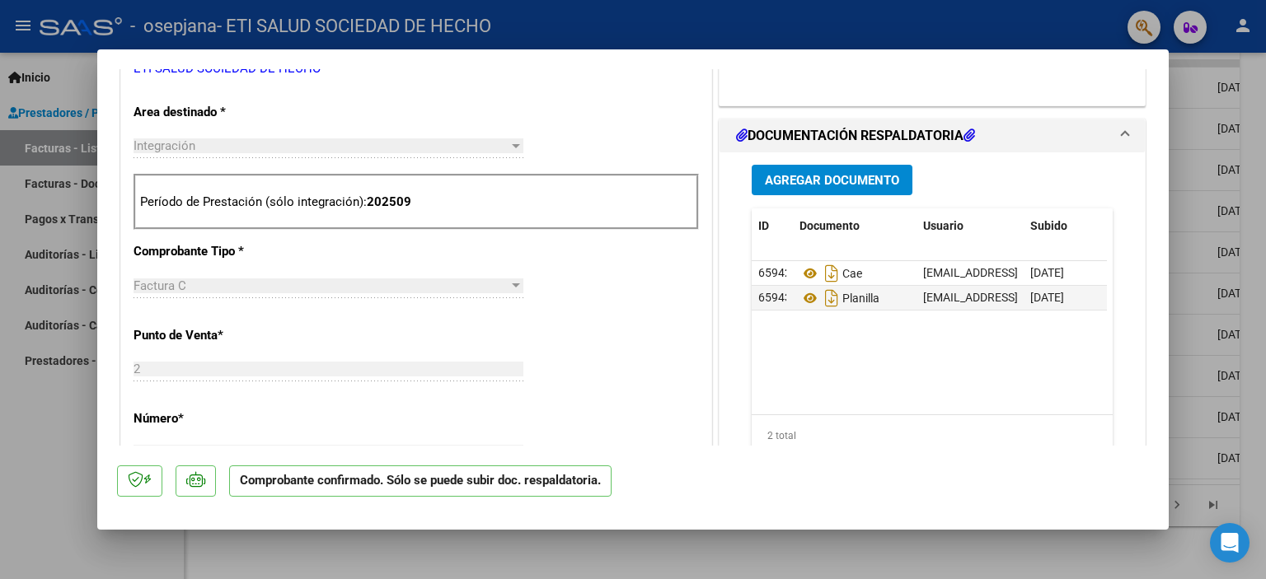
scroll to position [330, 0]
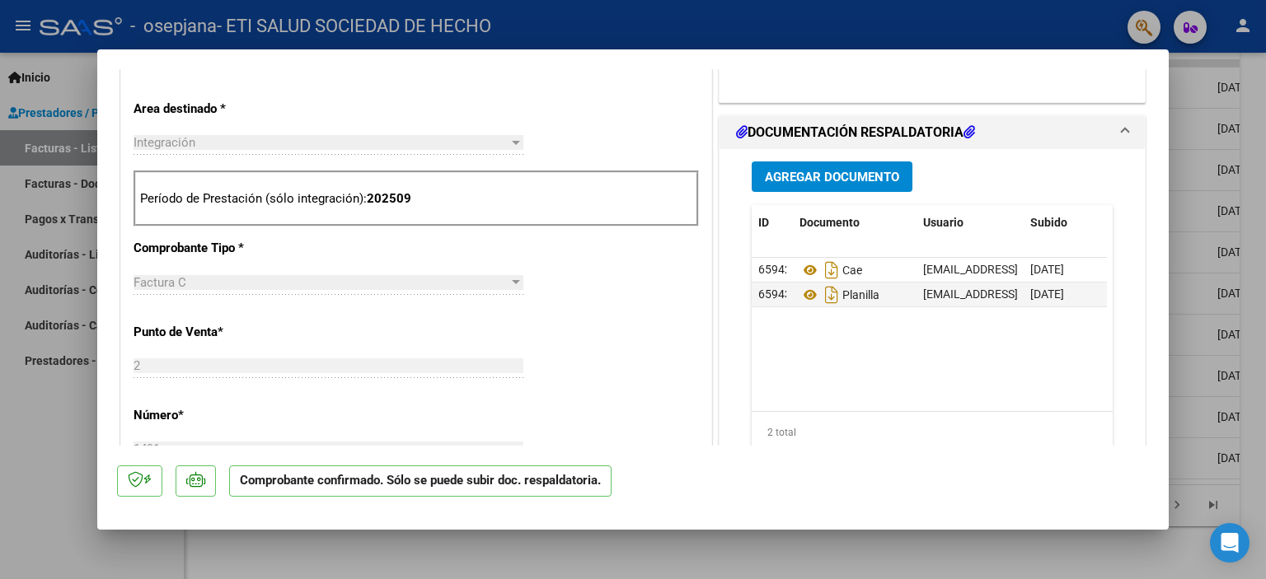
click at [786, 171] on span "Agregar Documento" at bounding box center [832, 177] width 134 height 15
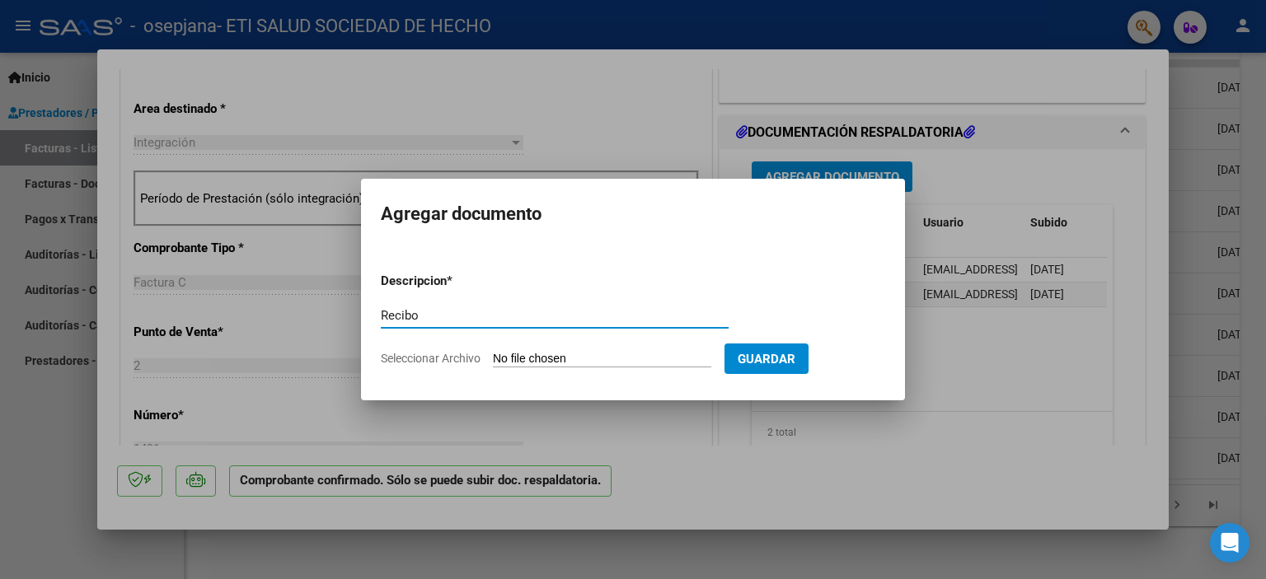
type input "Recibo"
click at [589, 355] on input "Seleccionar Archivo" at bounding box center [602, 360] width 218 height 16
type input "C:\fakepath\Recibo [DATE] B Pared.pdf"
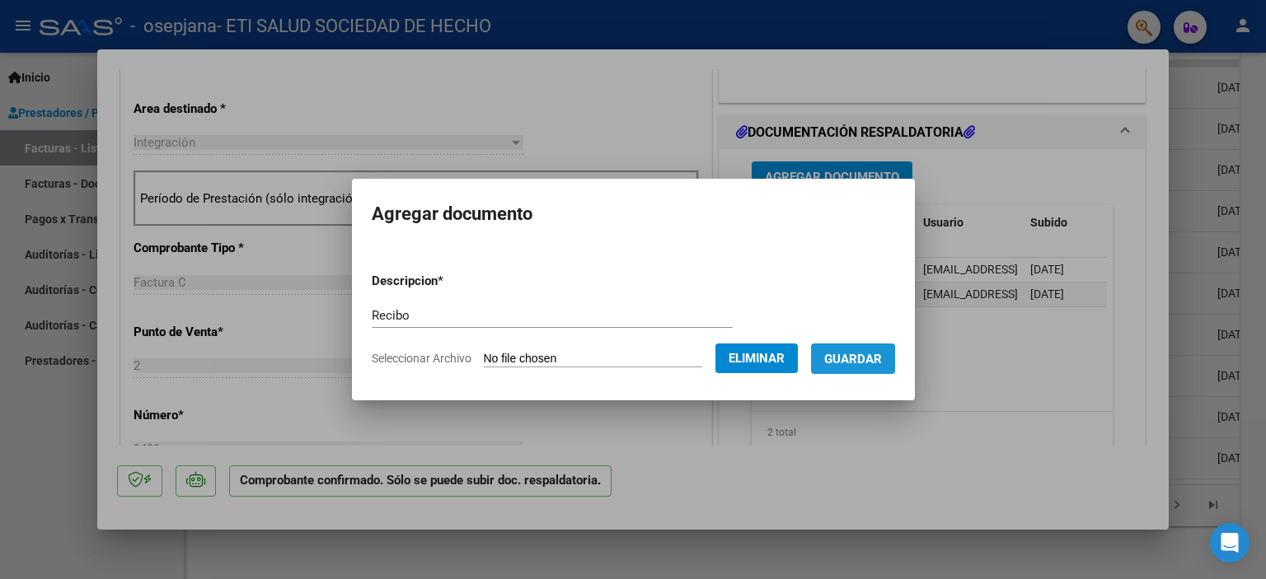
click at [871, 359] on span "Guardar" at bounding box center [853, 359] width 58 height 15
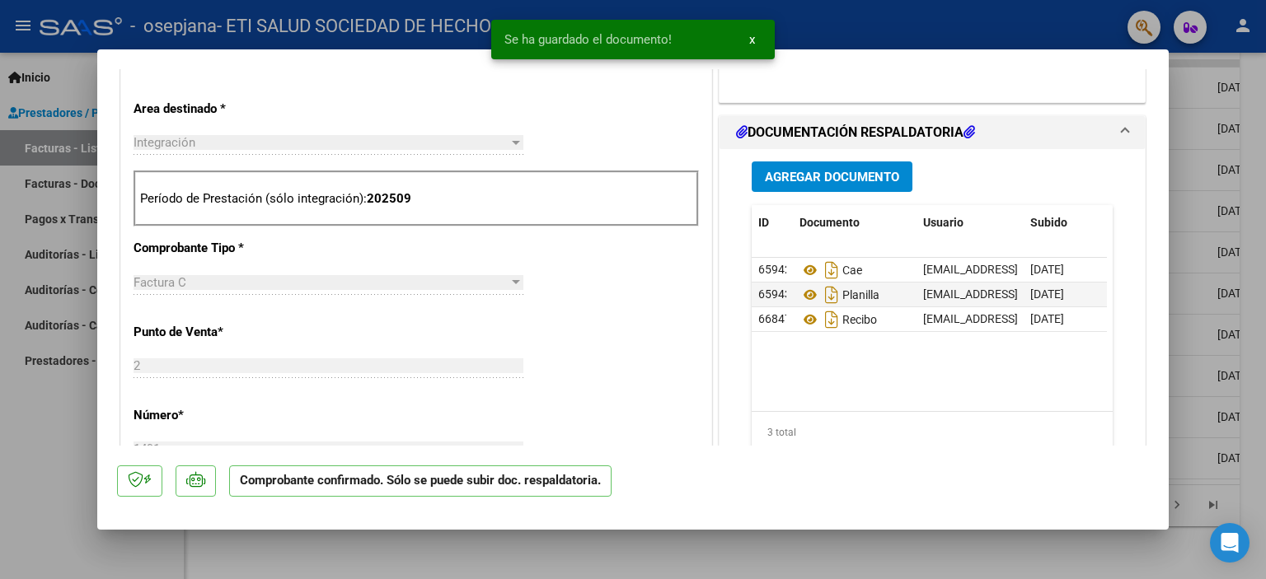
click at [1189, 265] on div at bounding box center [633, 289] width 1266 height 579
type input "$ 0,00"
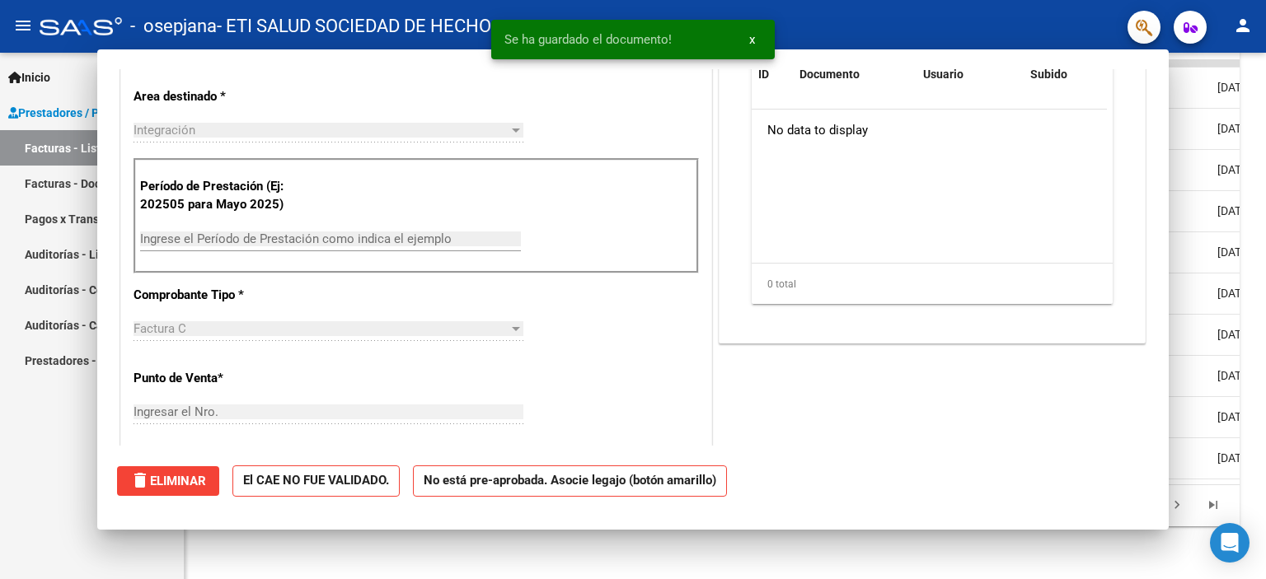
scroll to position [317, 0]
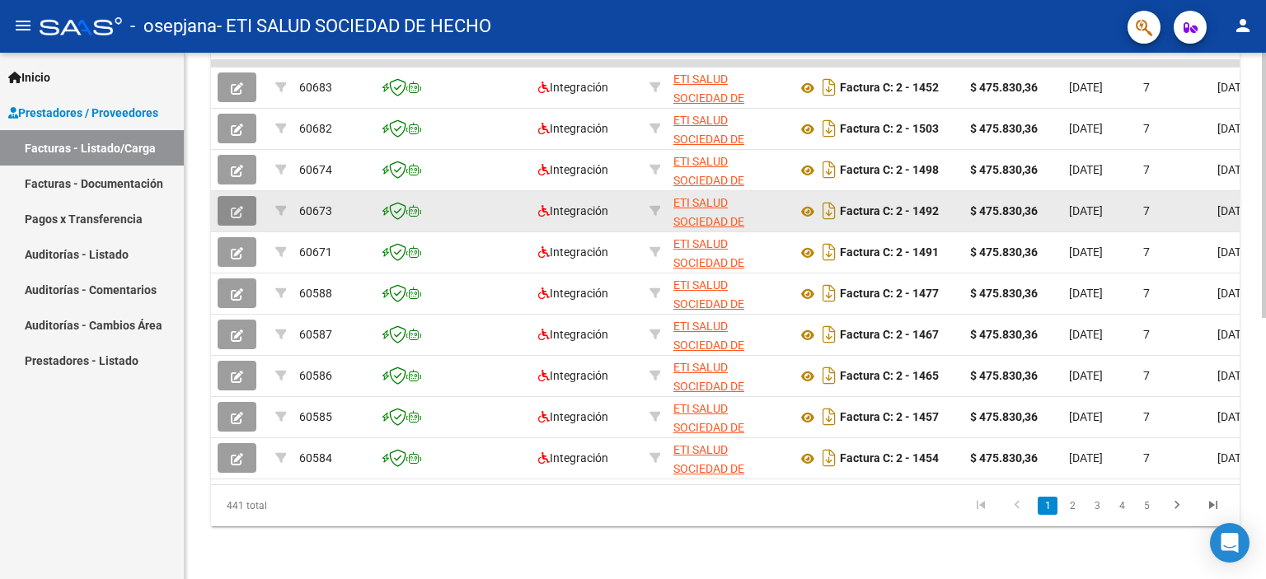
click at [238, 206] on icon "button" at bounding box center [237, 212] width 12 height 12
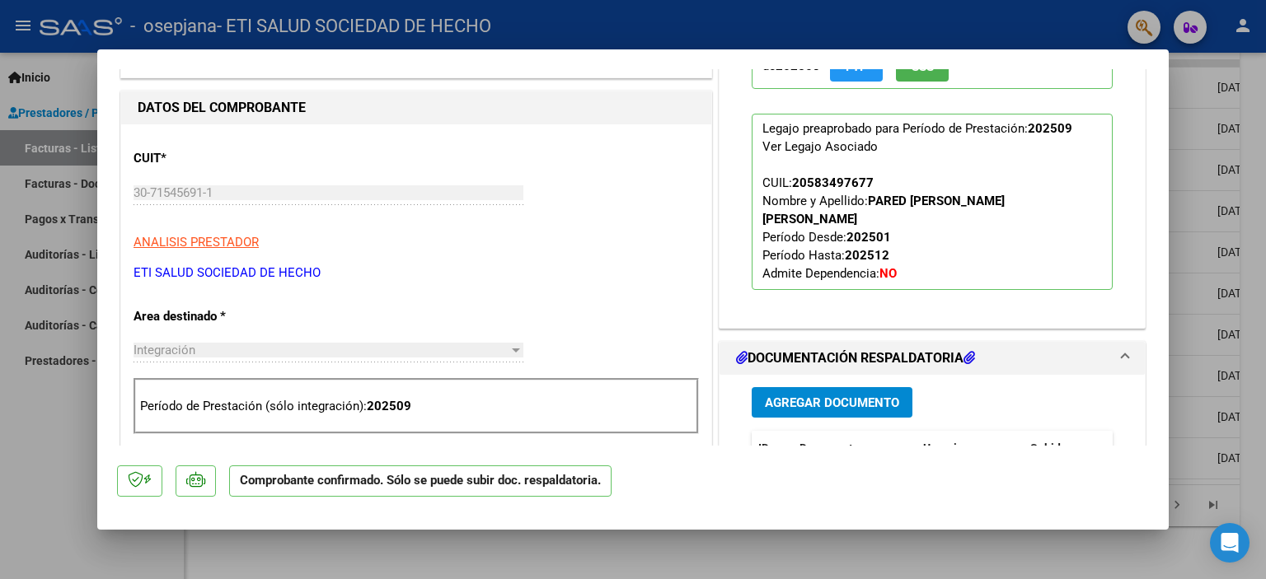
scroll to position [330, 0]
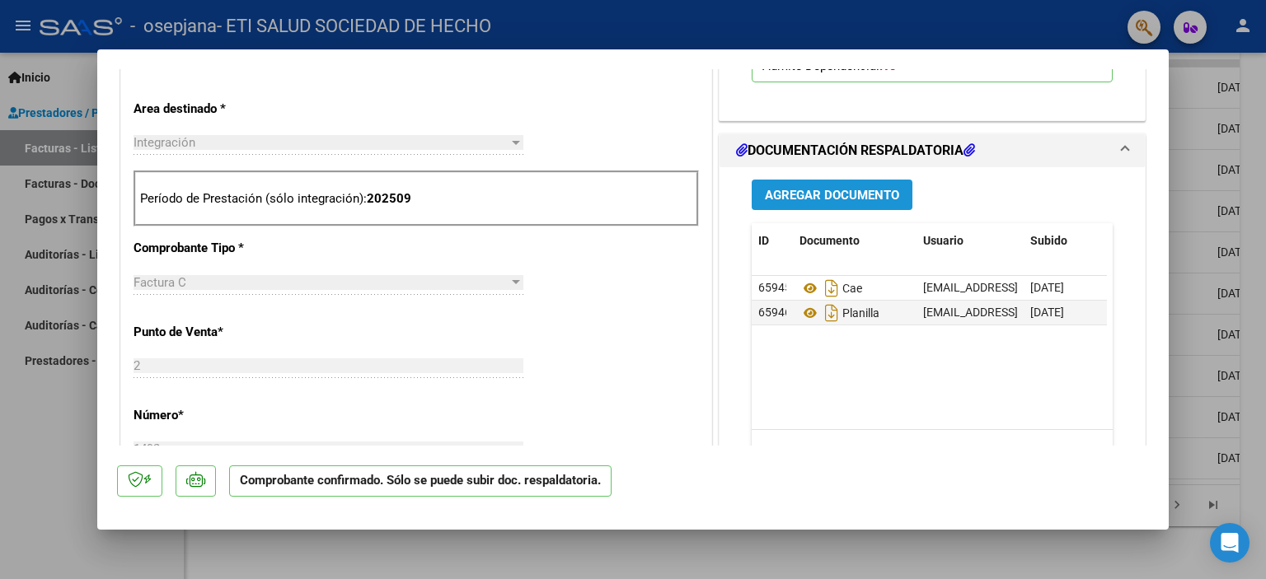
click at [857, 188] on span "Agregar Documento" at bounding box center [832, 195] width 134 height 15
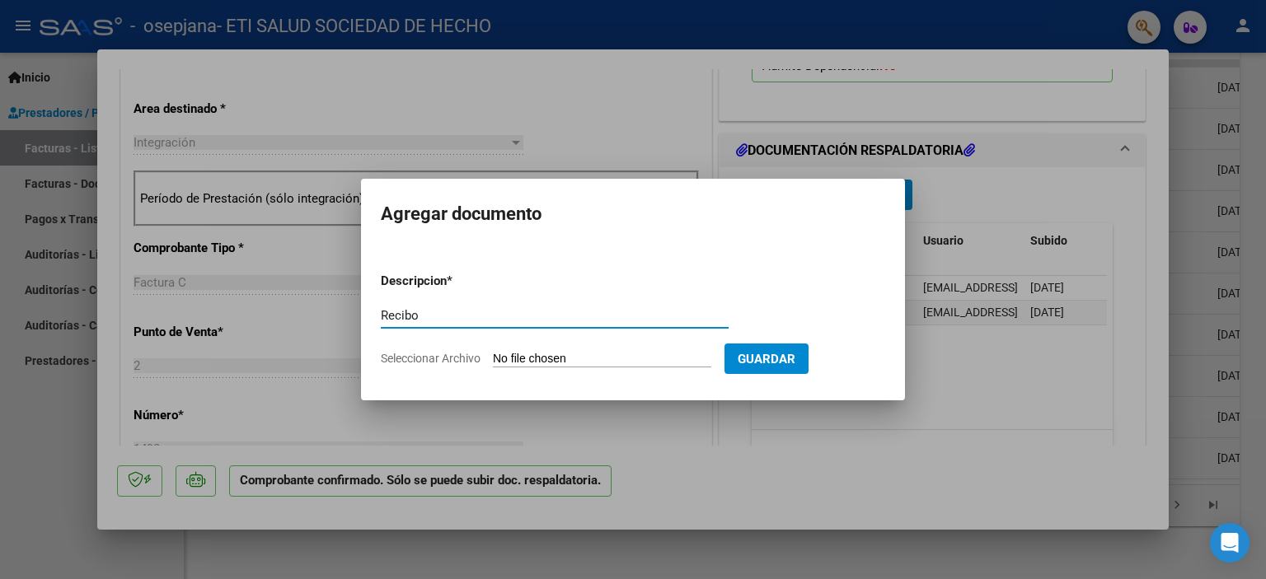
type input "Recibo"
click at [580, 357] on input "Seleccionar Archivo" at bounding box center [602, 360] width 218 height 16
type input "C:\fakepath\Recibo [DATE] L Pared.pdf"
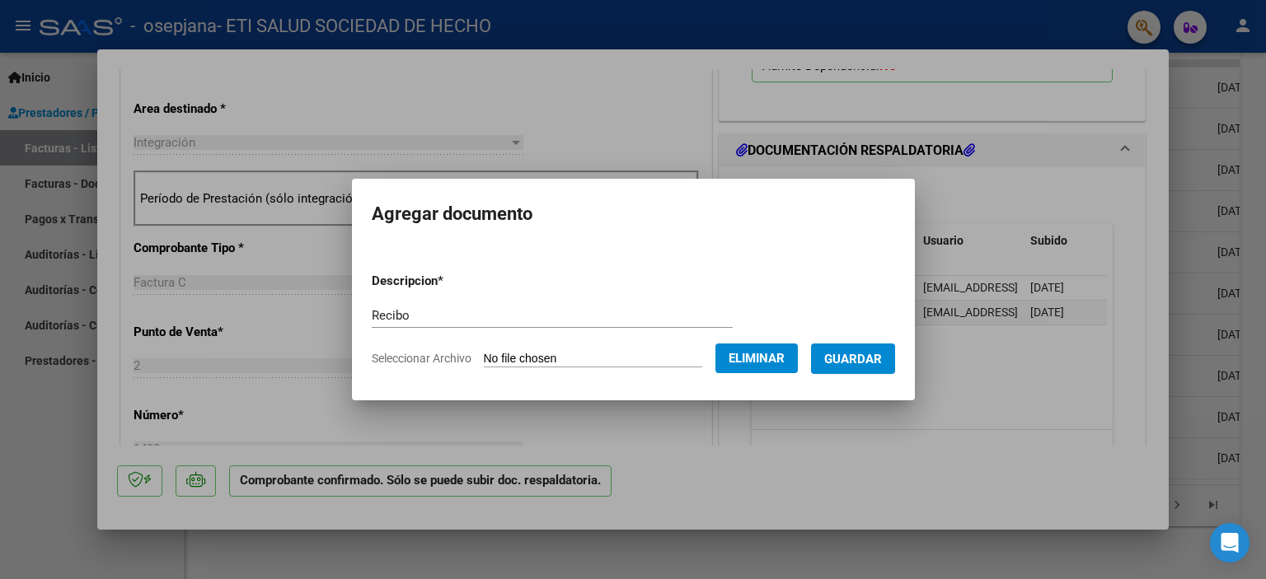
click at [858, 356] on span "Guardar" at bounding box center [853, 359] width 58 height 15
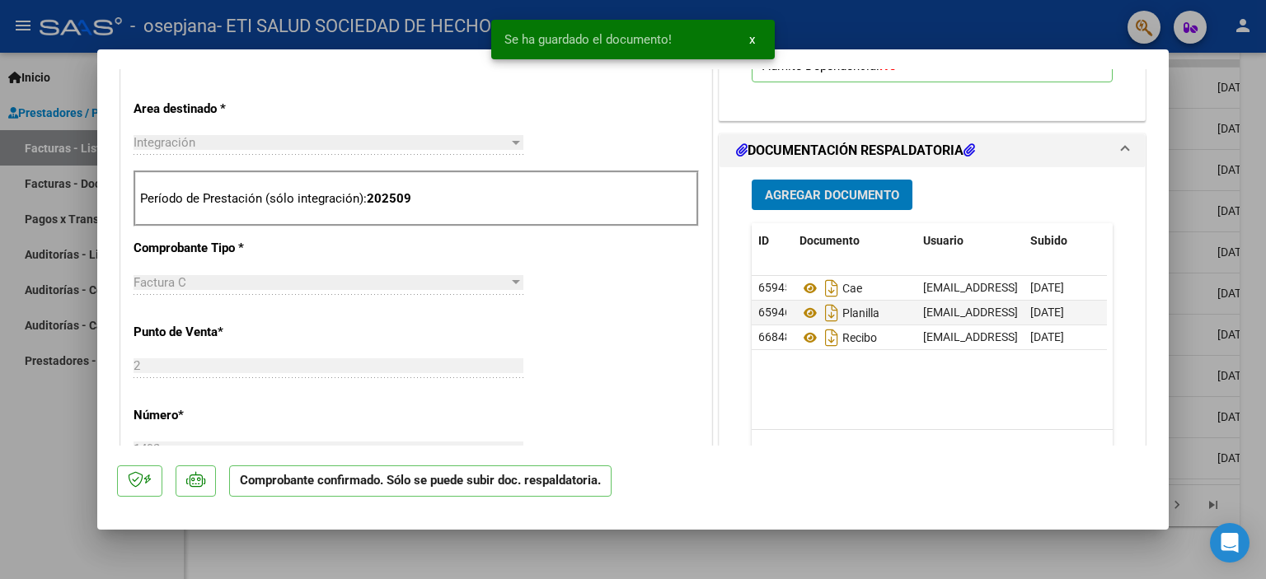
click at [1197, 213] on div at bounding box center [633, 289] width 1266 height 579
type input "$ 0,00"
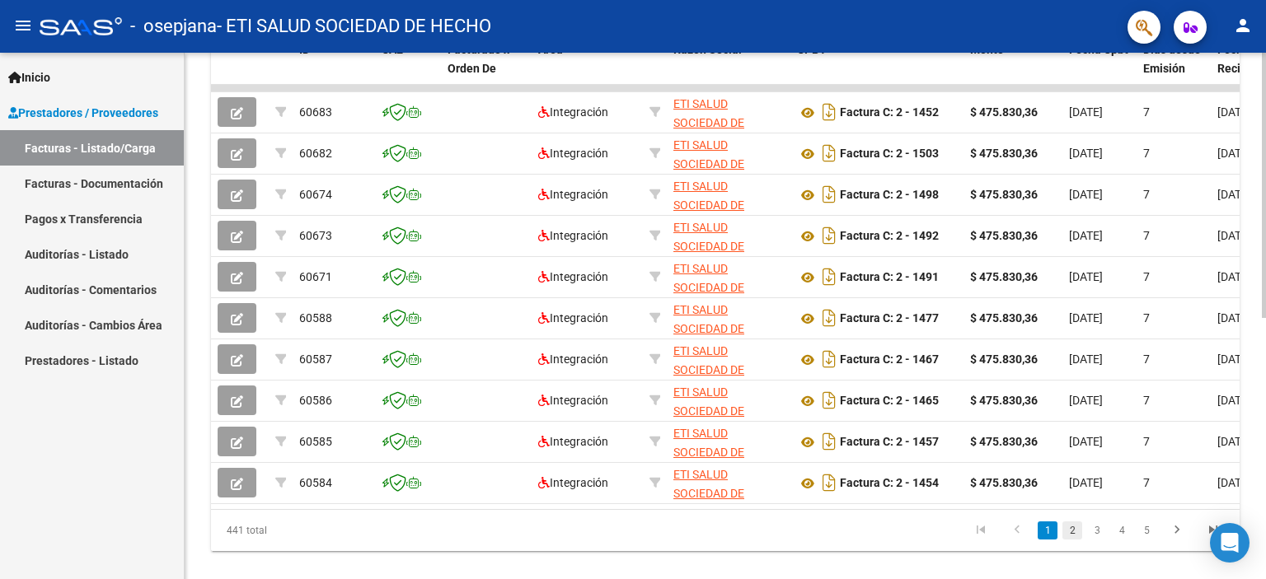
scroll to position [519, 0]
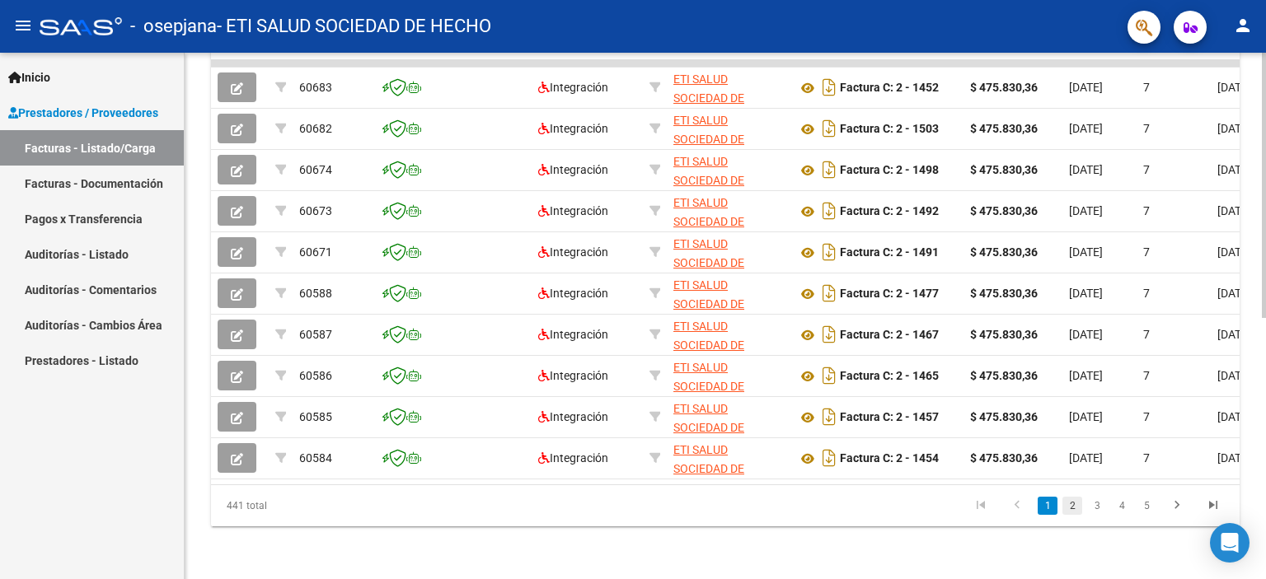
click at [1070, 503] on link "2" at bounding box center [1073, 506] width 20 height 18
click at [1049, 507] on link "1" at bounding box center [1048, 506] width 20 height 18
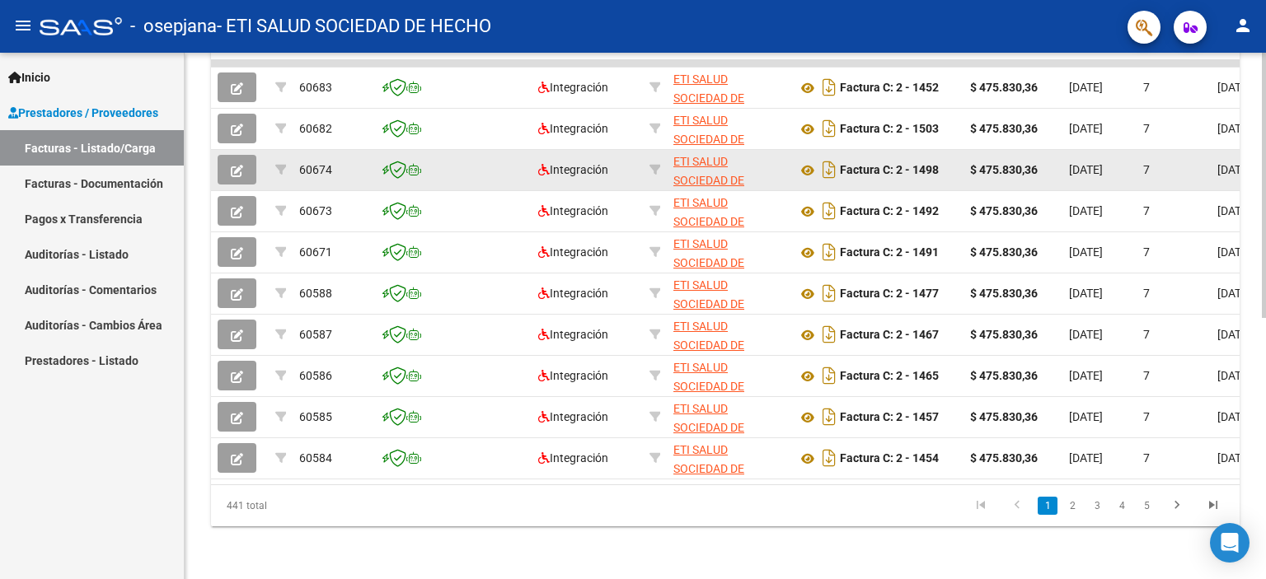
click at [240, 165] on icon "button" at bounding box center [237, 171] width 12 height 12
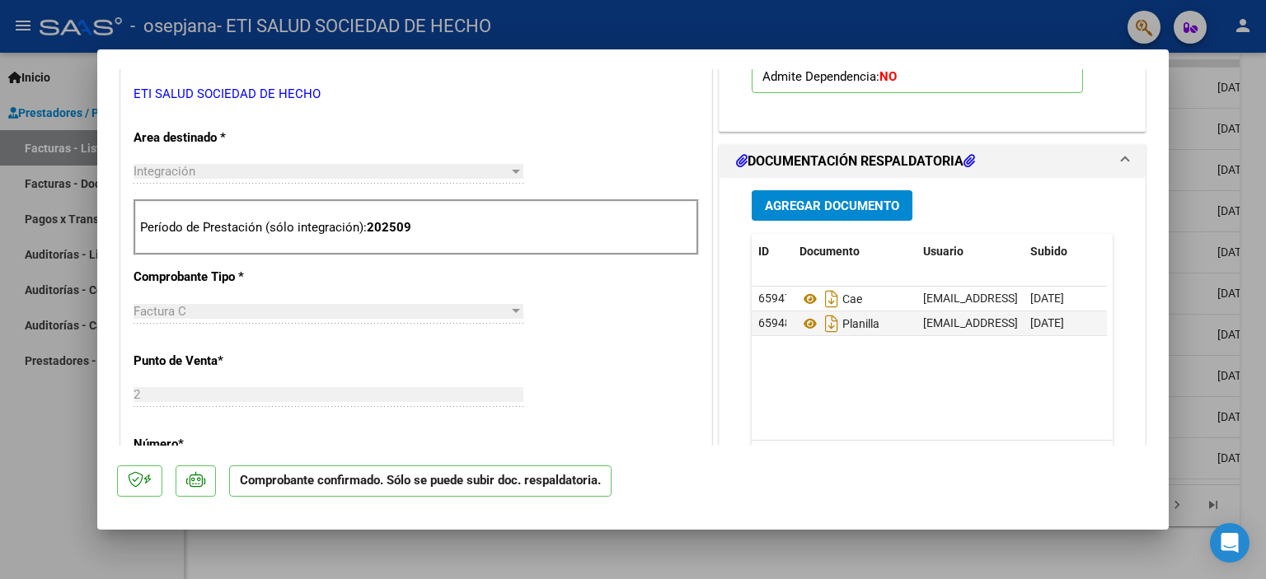
scroll to position [330, 0]
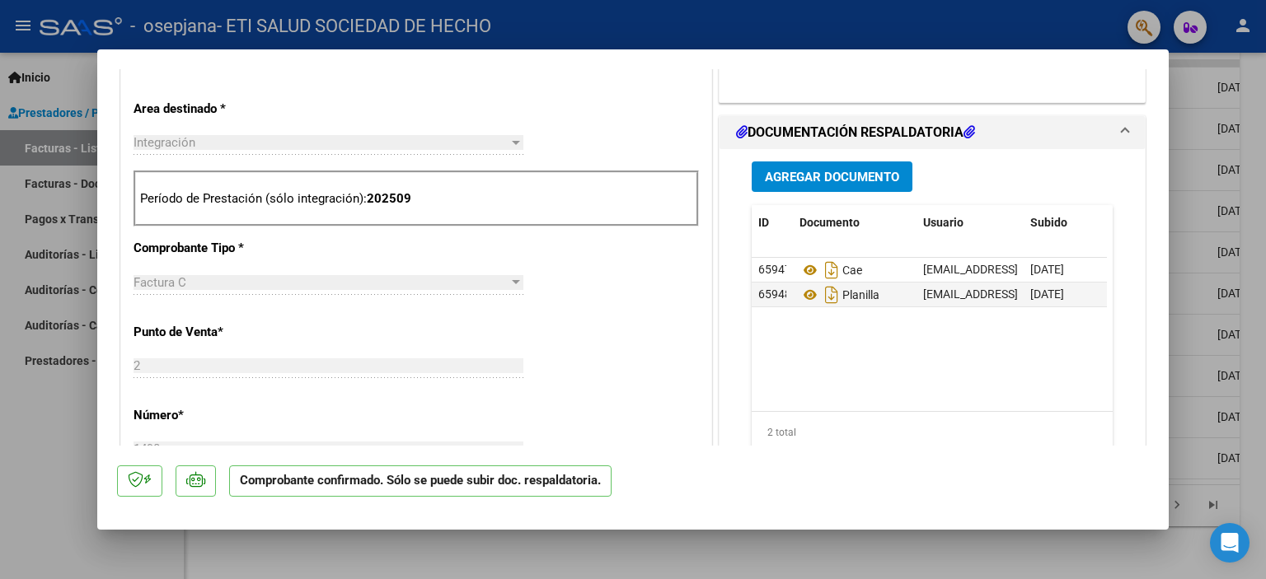
click at [785, 181] on span "Agregar Documento" at bounding box center [832, 177] width 134 height 15
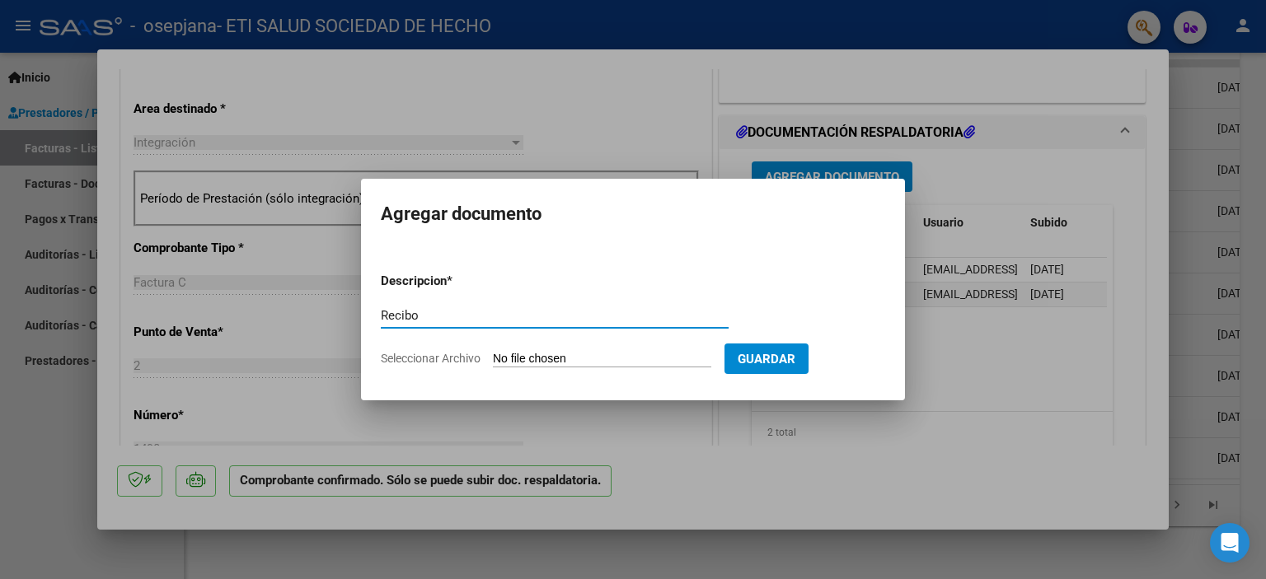
type input "Recibo"
click at [574, 362] on input "Seleccionar Archivo" at bounding box center [602, 360] width 218 height 16
type input "C:\fakepath\Recibo Septiembre 25 [PERSON_NAME].pdf"
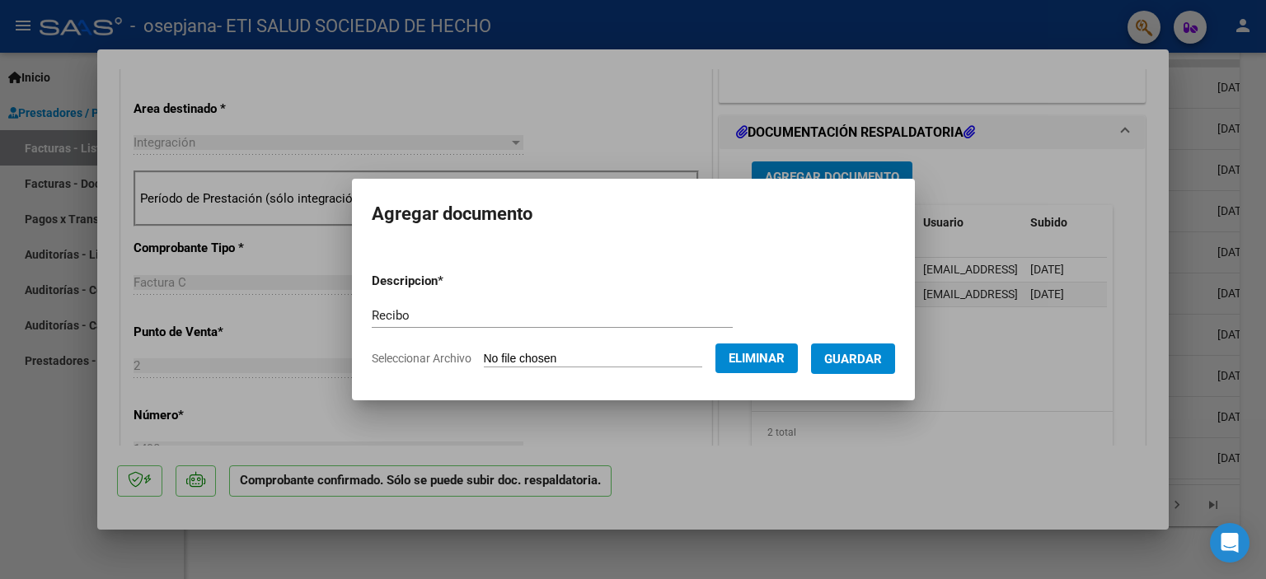
click at [859, 355] on span "Guardar" at bounding box center [853, 359] width 58 height 15
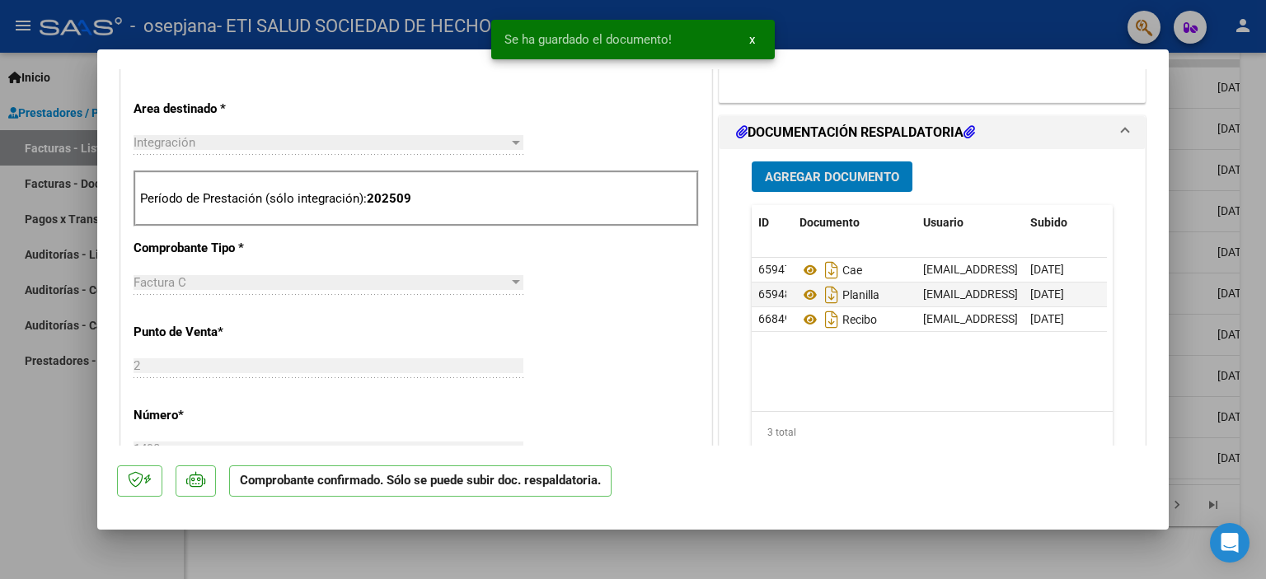
click at [1219, 325] on div at bounding box center [633, 289] width 1266 height 579
type input "$ 0,00"
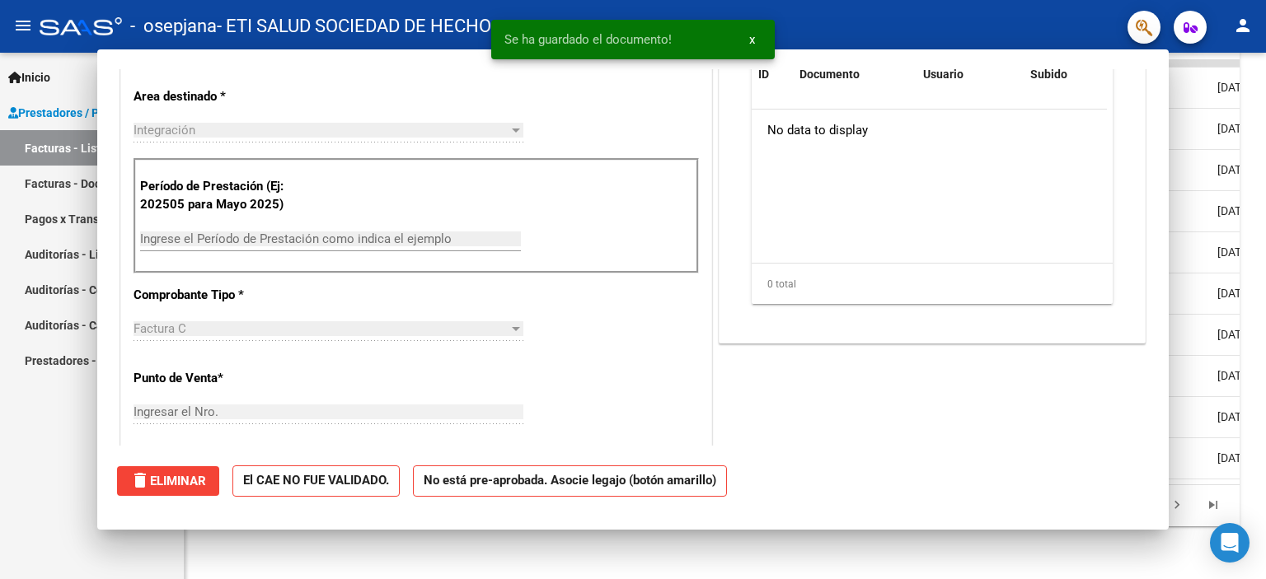
scroll to position [317, 0]
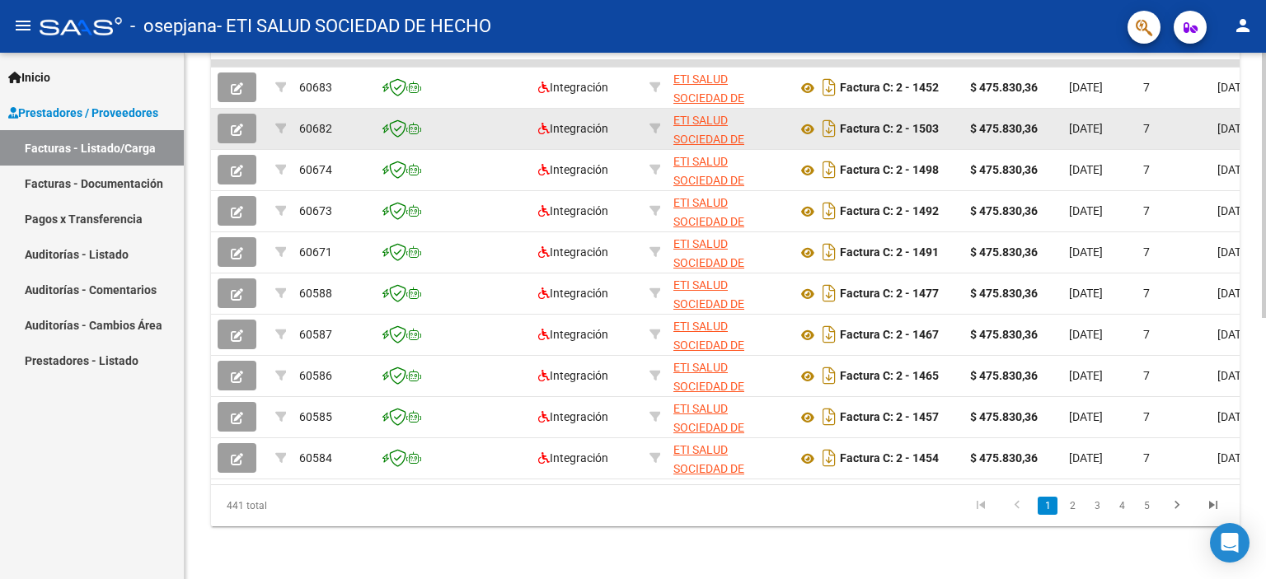
click at [228, 120] on button "button" at bounding box center [237, 129] width 39 height 30
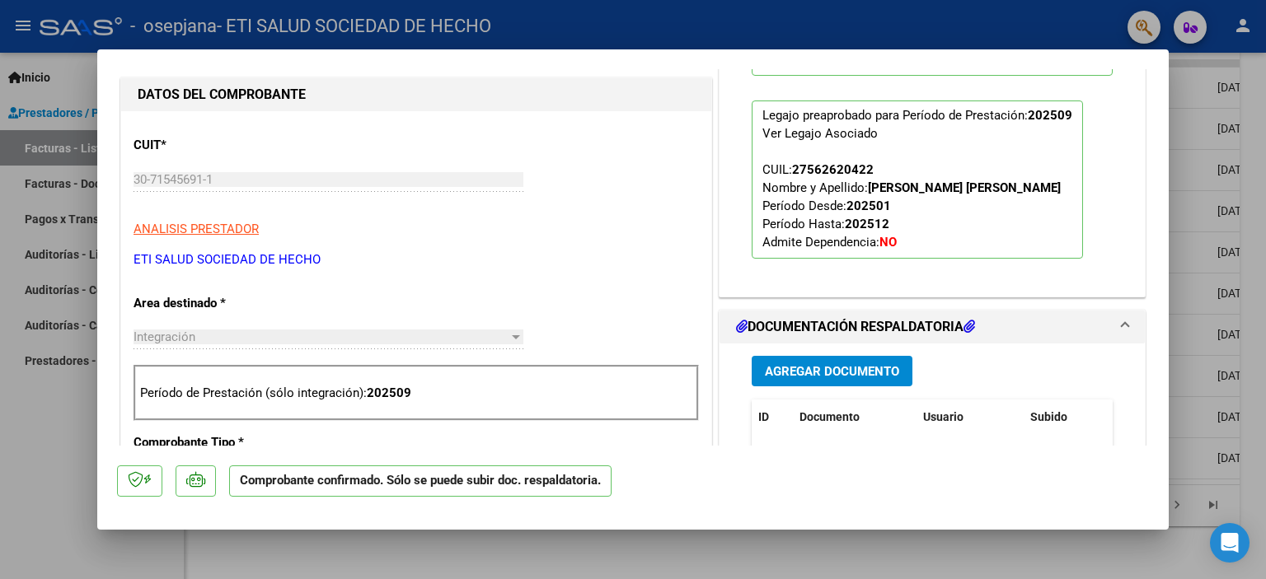
scroll to position [247, 0]
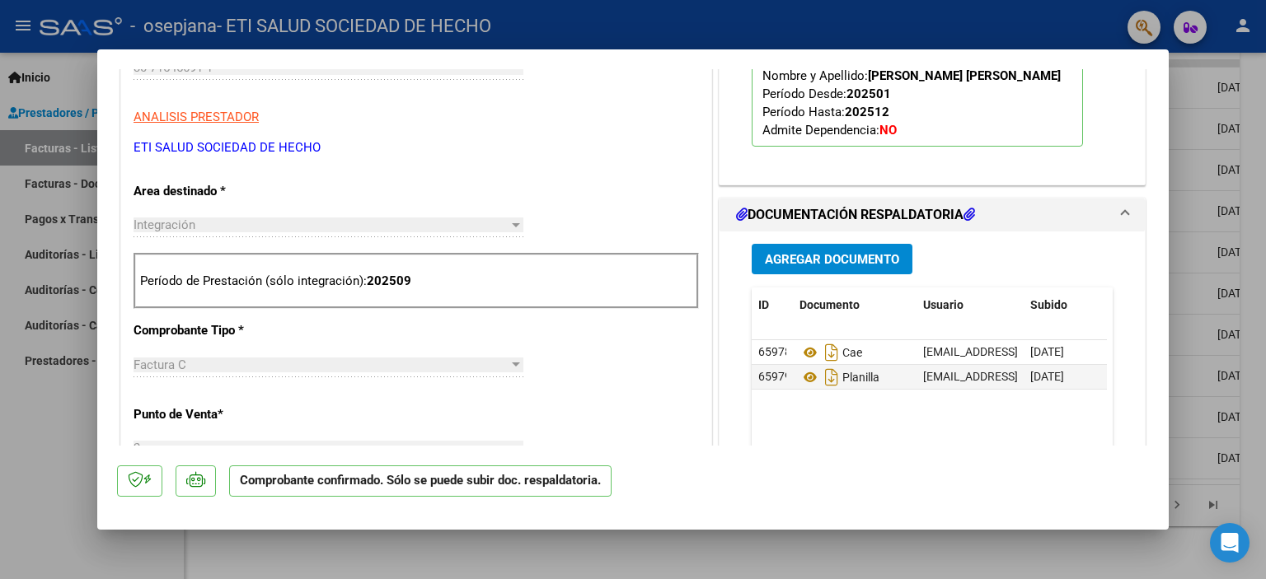
click at [821, 254] on span "Agregar Documento" at bounding box center [832, 259] width 134 height 15
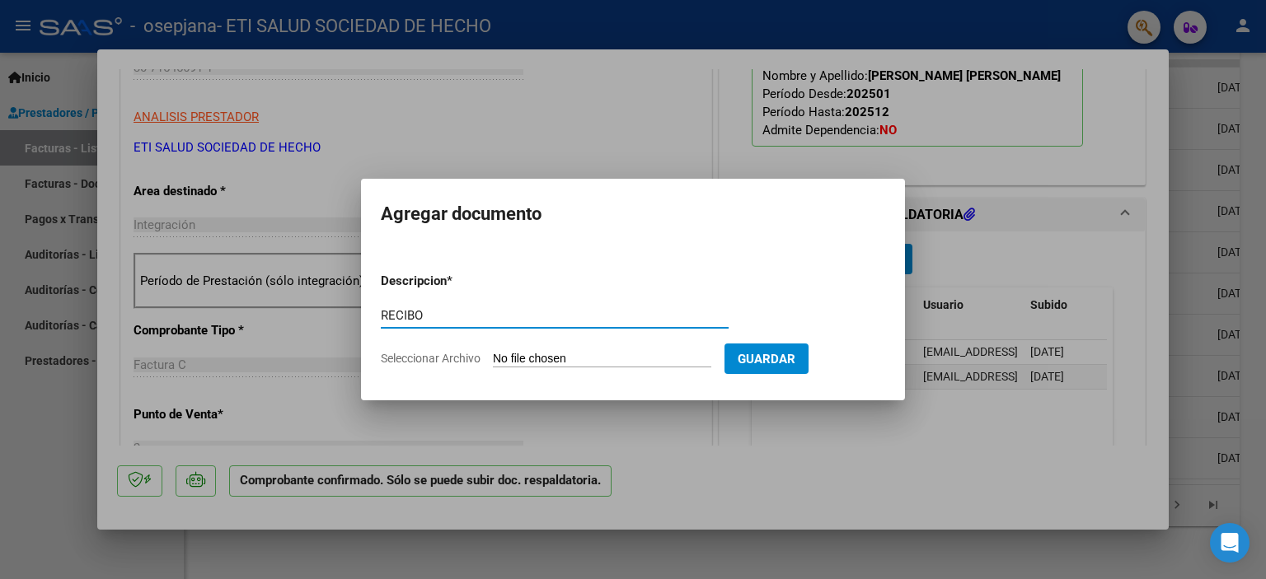
type input "RECIBO"
click at [548, 360] on input "Seleccionar Archivo" at bounding box center [602, 360] width 218 height 16
type input "C:\fakepath\[PERSON_NAME] 10.pdf"
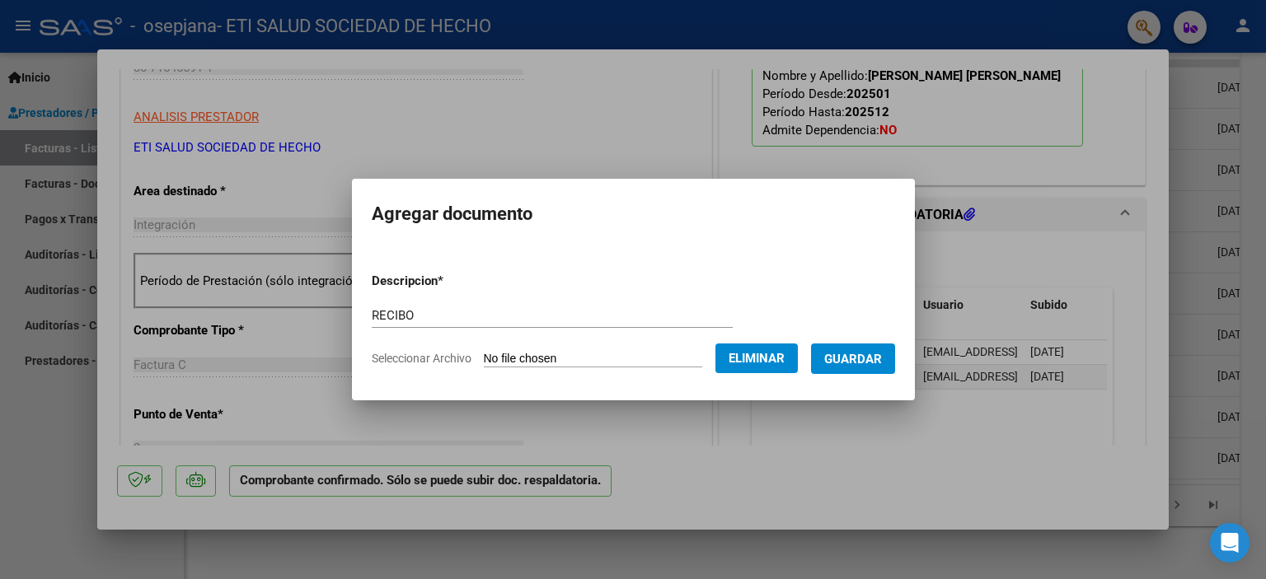
click at [879, 357] on span "Guardar" at bounding box center [853, 359] width 58 height 15
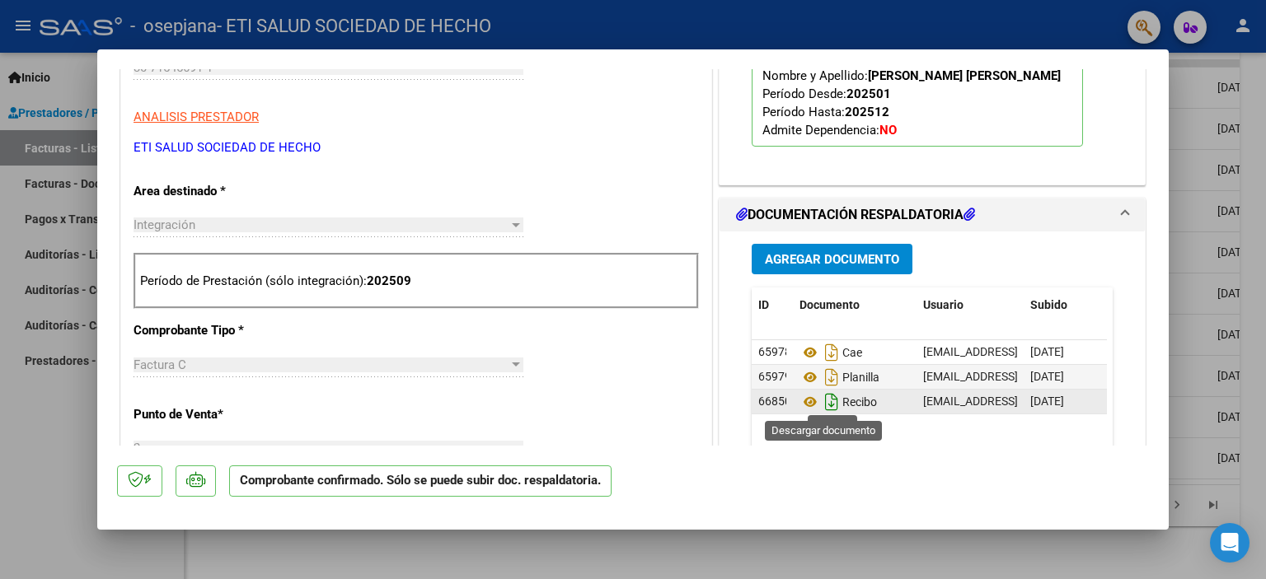
click at [825, 405] on icon "Descargar documento" at bounding box center [831, 402] width 21 height 26
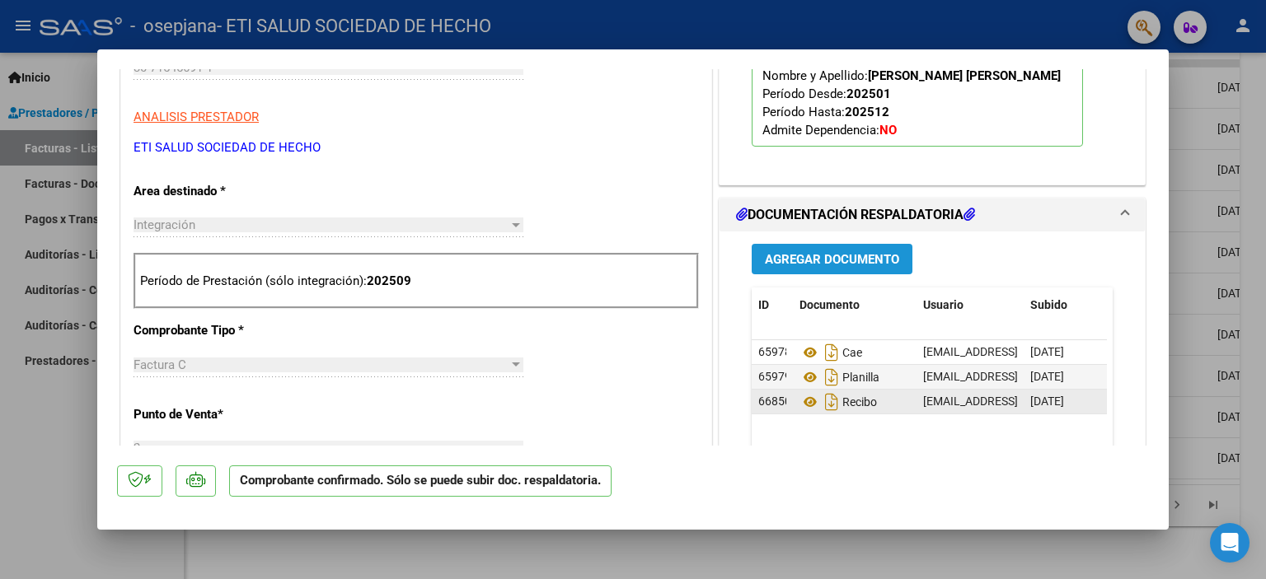
click at [788, 263] on span "Agregar Documento" at bounding box center [832, 259] width 134 height 15
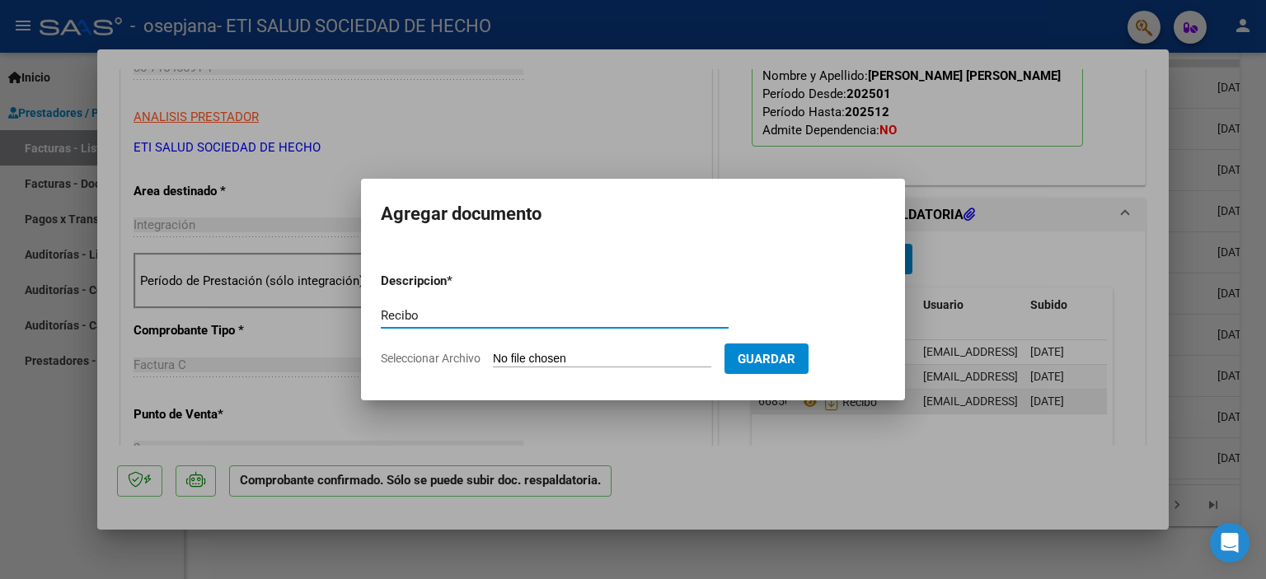
type input "Recibo"
click at [514, 365] on input "Seleccionar Archivo" at bounding box center [602, 360] width 218 height 16
type input "C:\fakepath\Recibo [DATE] [PERSON_NAME].pdf"
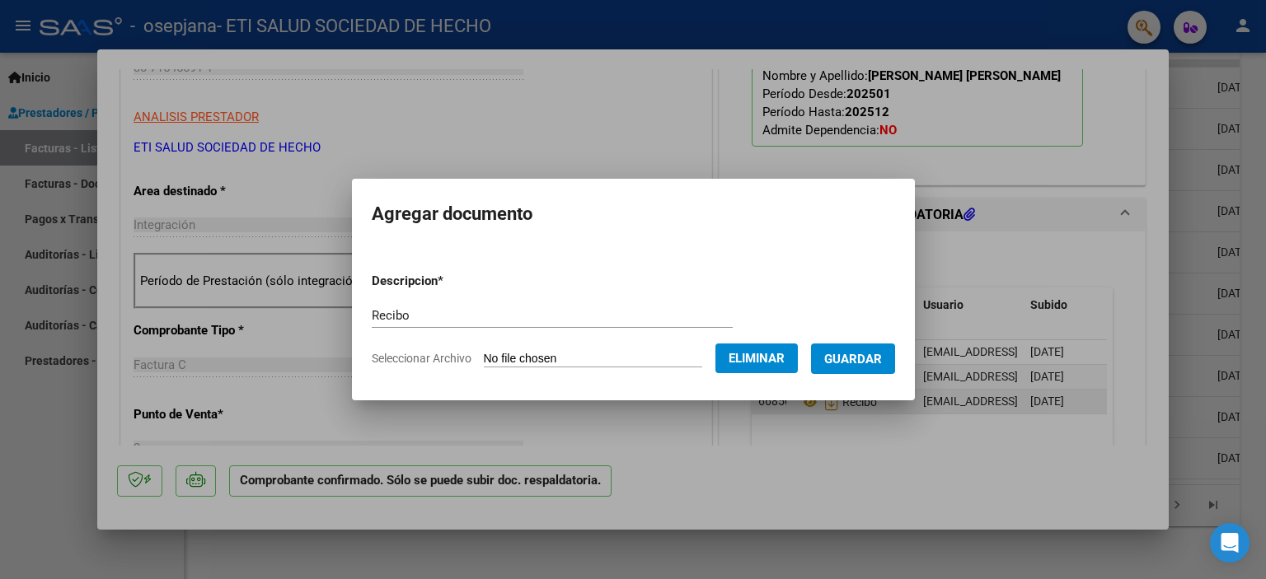
click at [860, 358] on span "Guardar" at bounding box center [853, 359] width 58 height 15
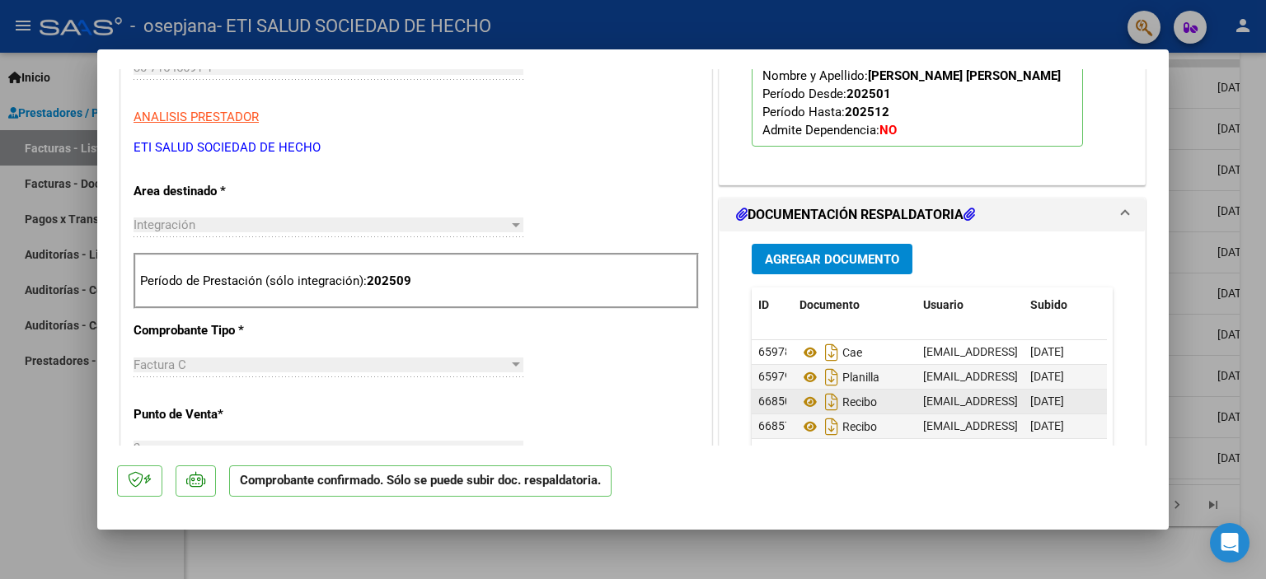
click at [1204, 250] on div at bounding box center [633, 289] width 1266 height 579
type input "$ 0,00"
